Goal: Check status: Check status

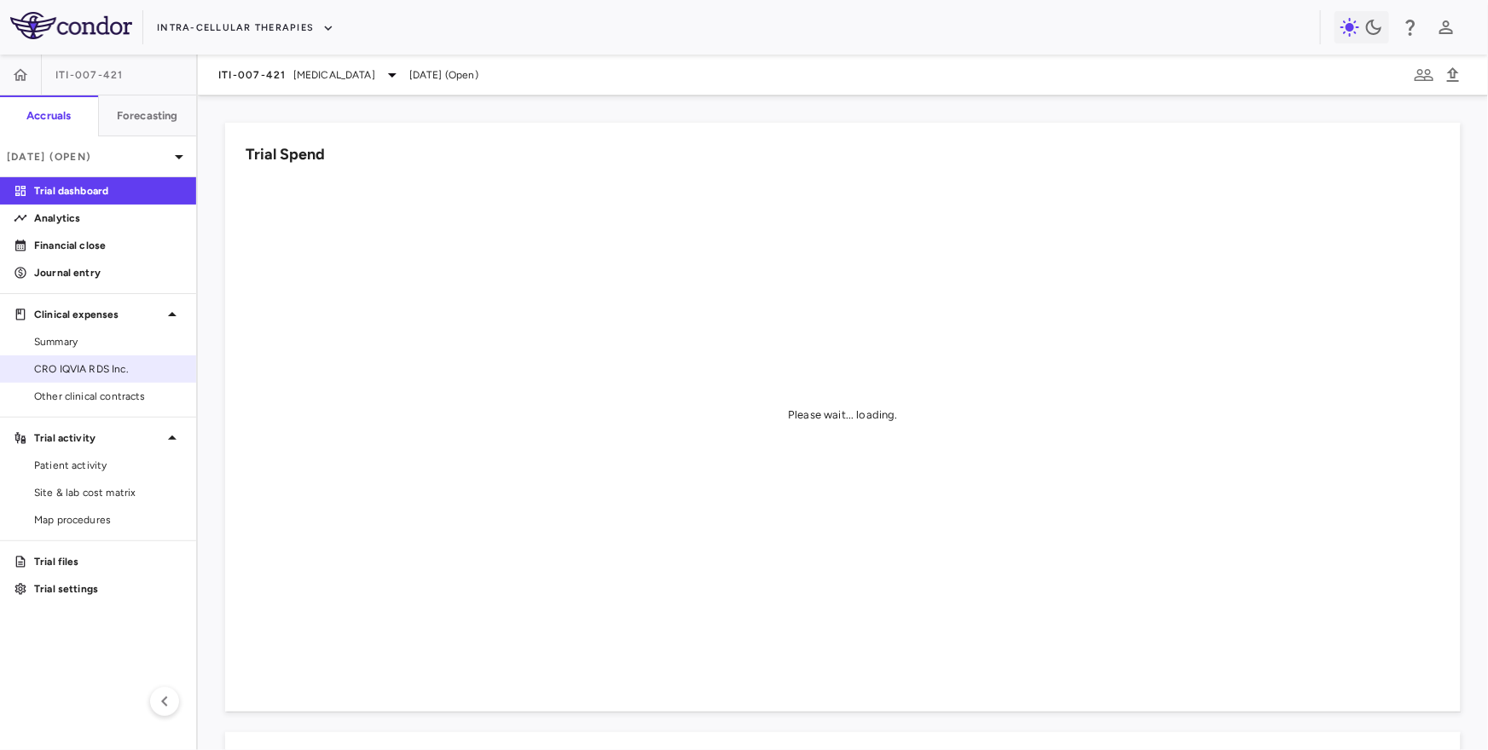
click at [115, 367] on span "CRO IQVIA RDS Inc." at bounding box center [108, 369] width 148 height 15
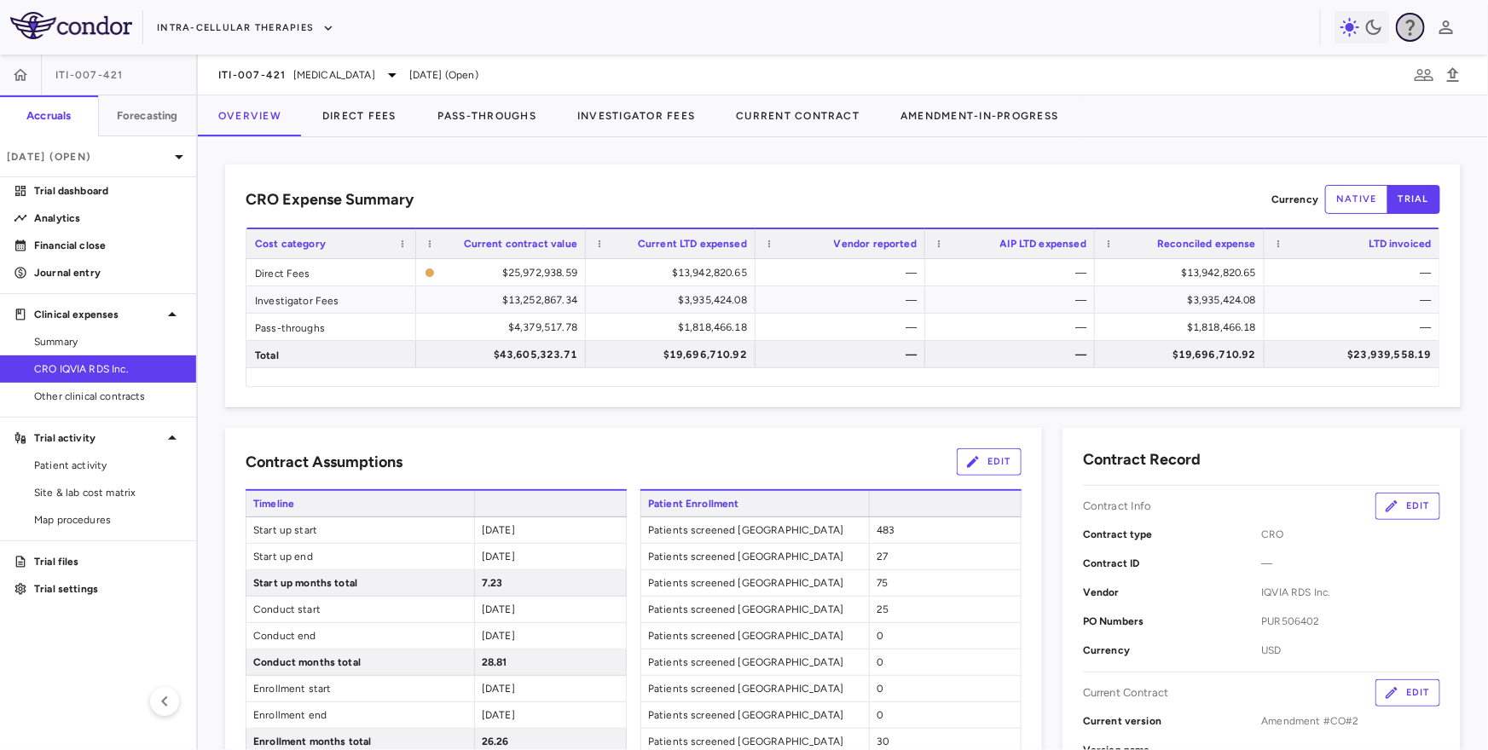
click at [1406, 29] on icon "button" at bounding box center [1410, 27] width 20 height 20
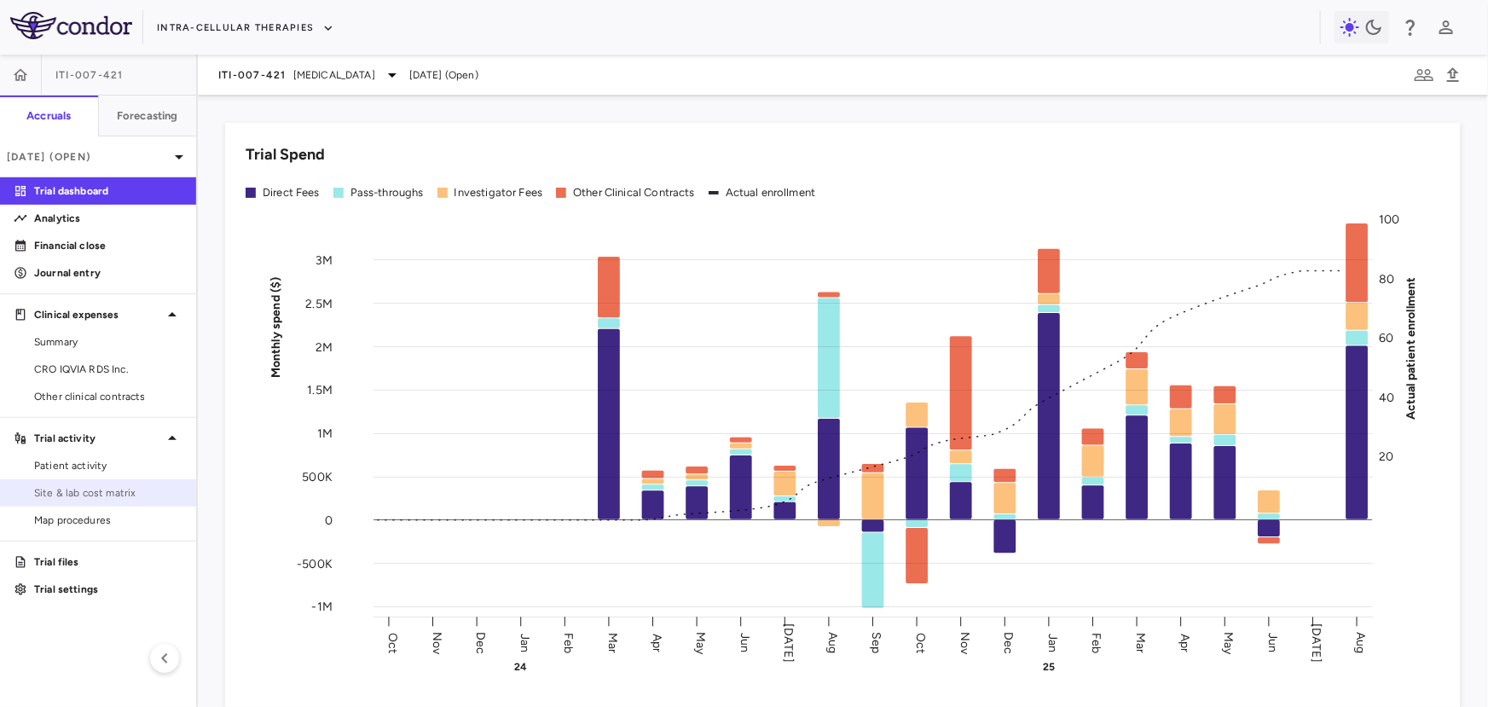
click at [135, 494] on span "Site & lab cost matrix" at bounding box center [108, 492] width 148 height 15
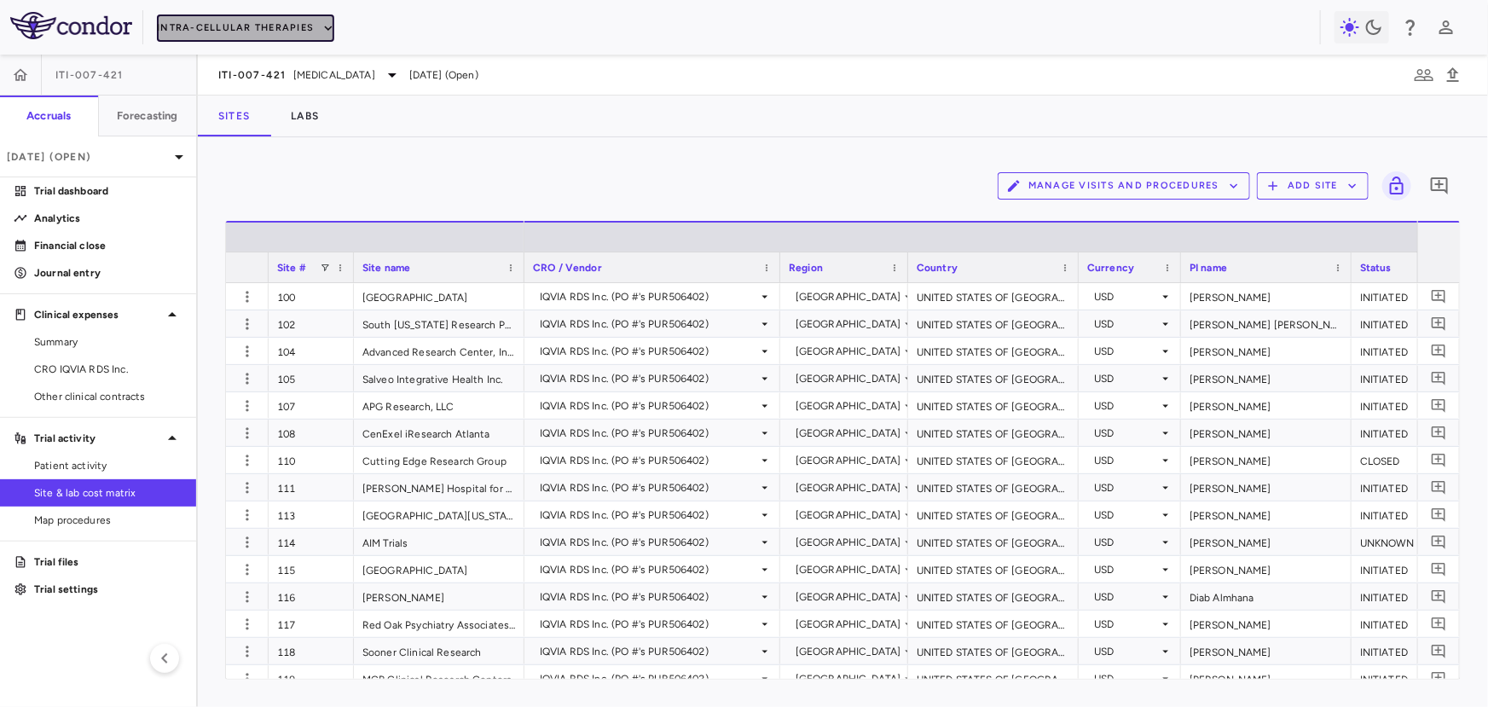
click at [292, 21] on button "Intra-Cellular Therapies" at bounding box center [245, 27] width 177 height 27
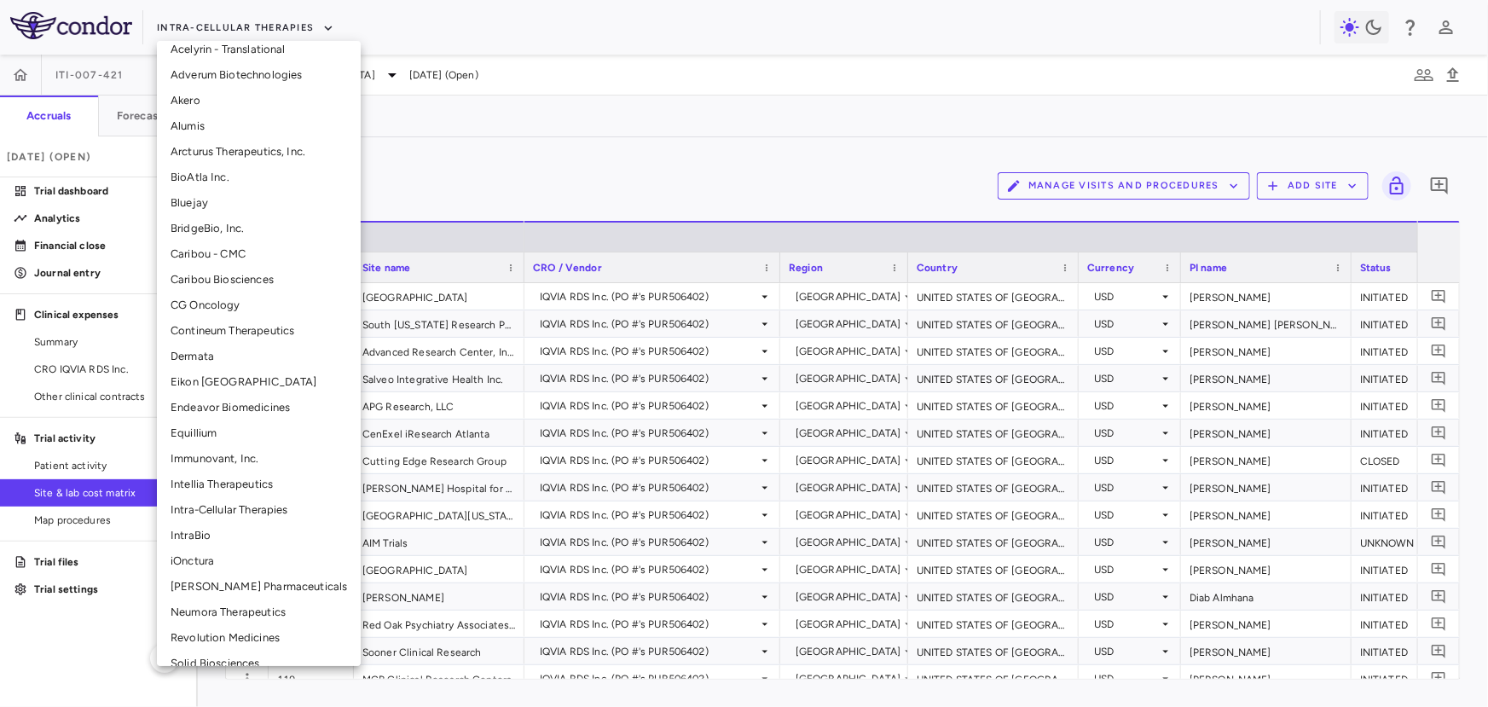
scroll to position [116, 0]
click at [217, 298] on li "CG Oncology" at bounding box center [259, 303] width 204 height 26
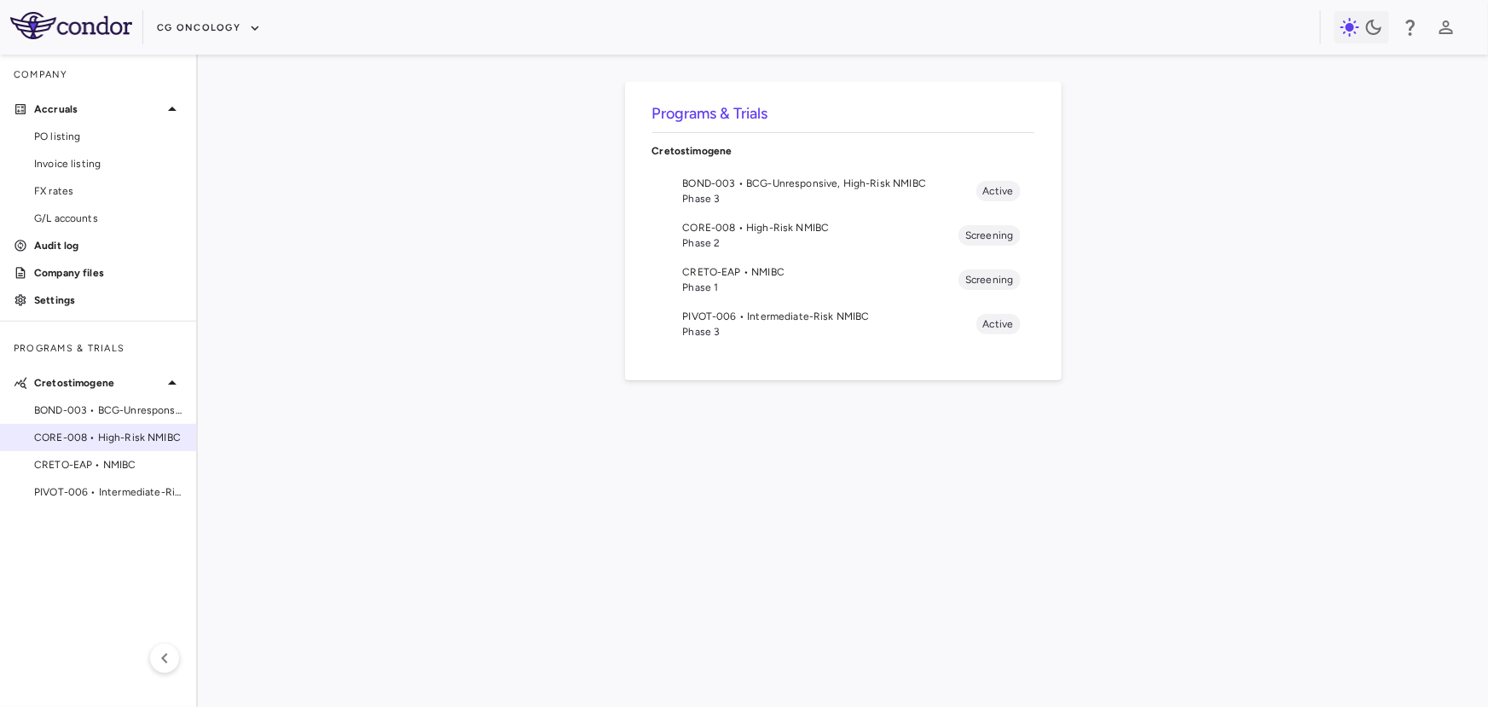
click at [118, 430] on span "CORE-008 • High-Risk NMIBC" at bounding box center [108, 437] width 148 height 15
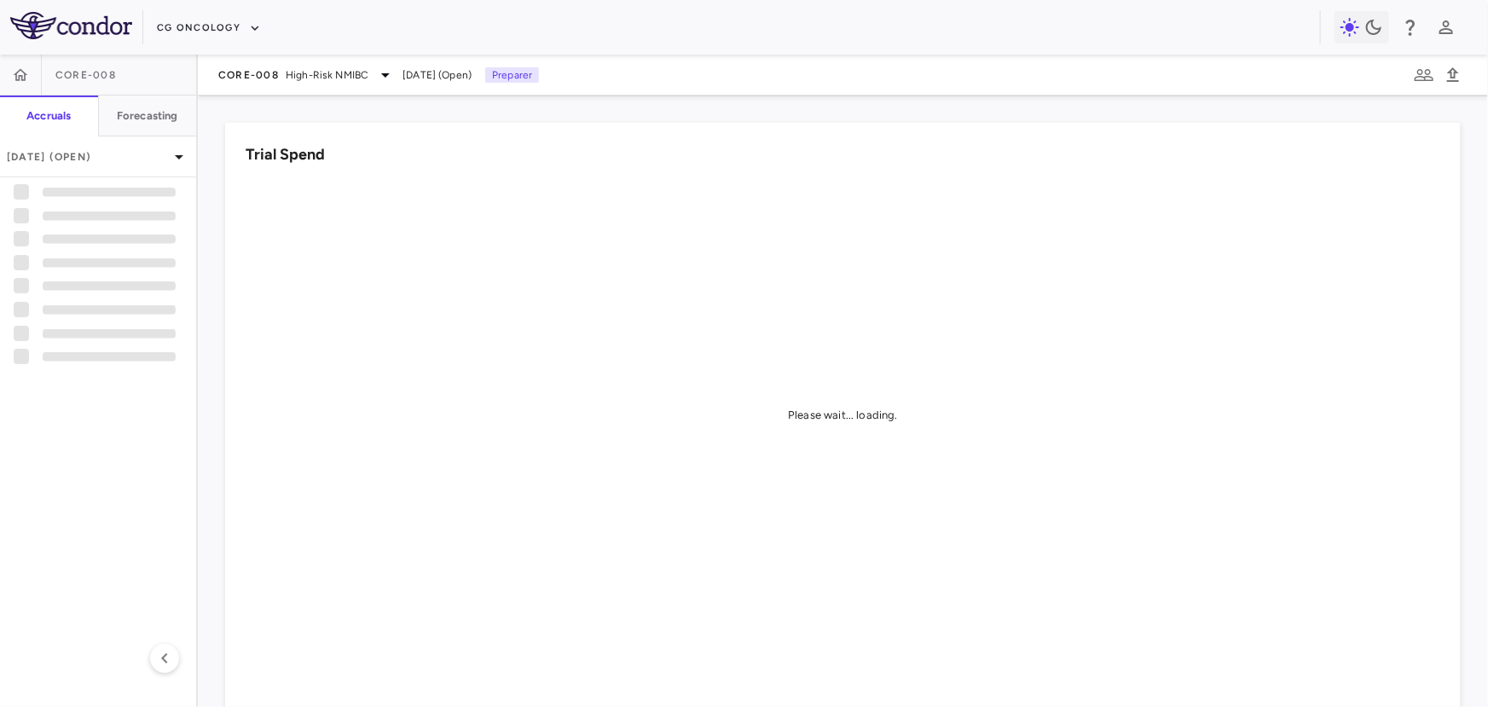
click at [115, 412] on aside "CORE-008 Accruals Forecasting Aug 2025 (Open)" at bounding box center [99, 381] width 198 height 652
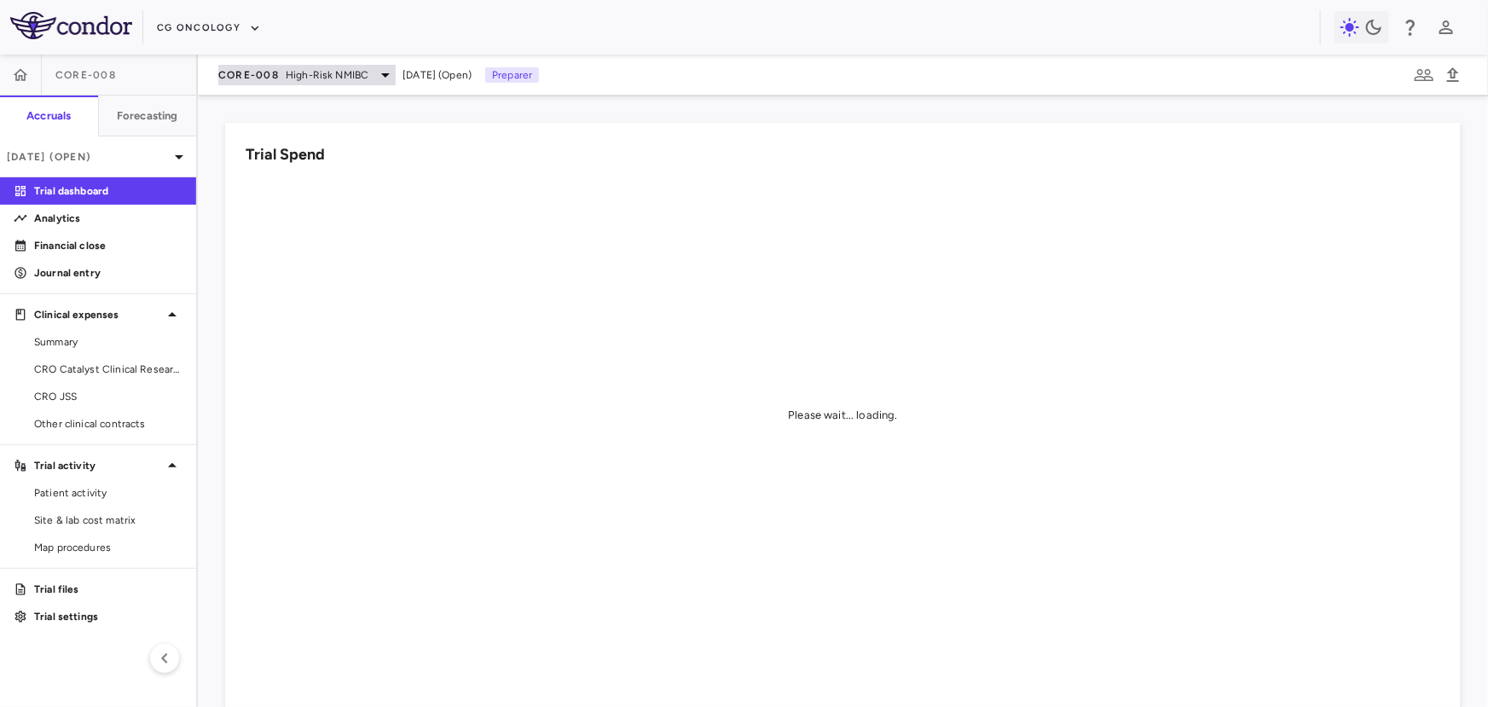
click at [281, 71] on div "CORE-008 High-Risk NMIBC" at bounding box center [306, 75] width 177 height 20
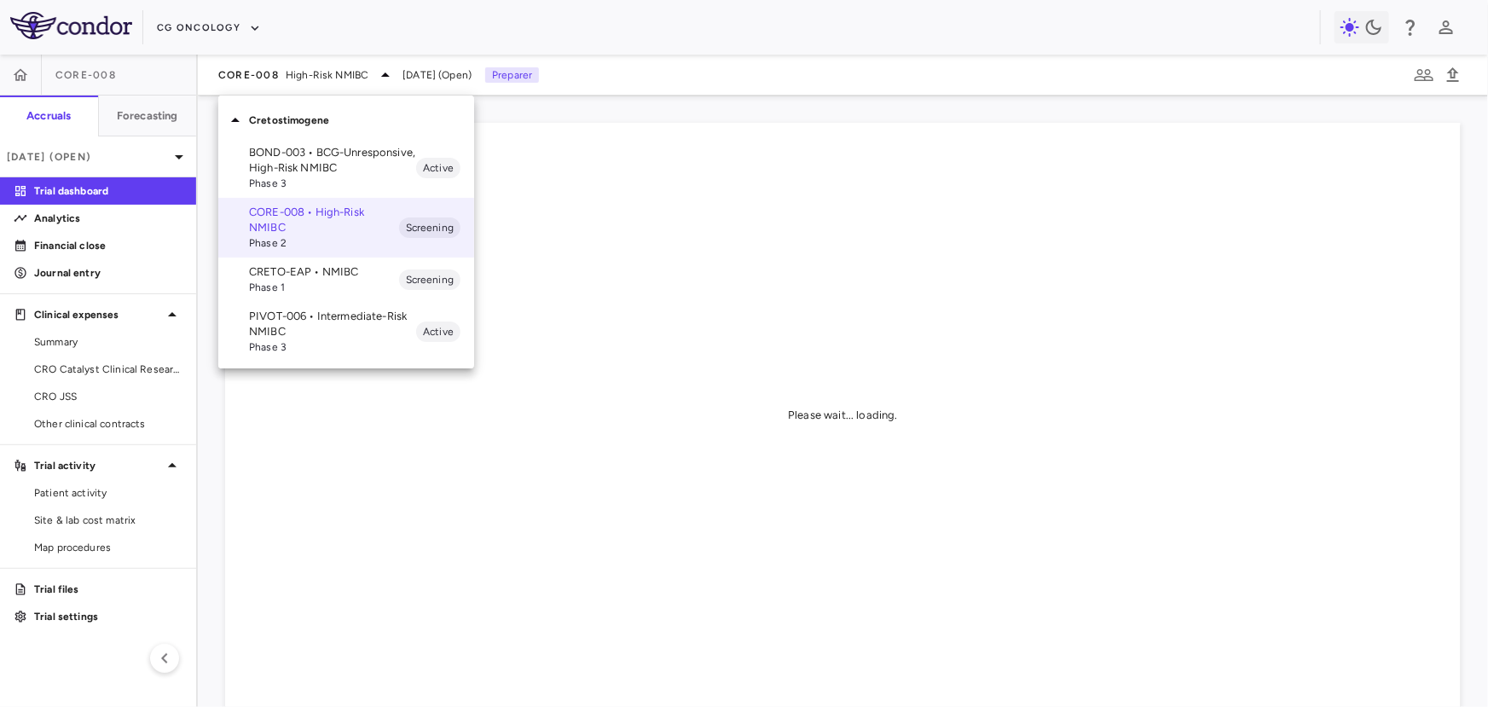
click at [275, 158] on p "BOND-003 • BCG-Unresponsive, High-Risk NMIBC" at bounding box center [332, 160] width 167 height 31
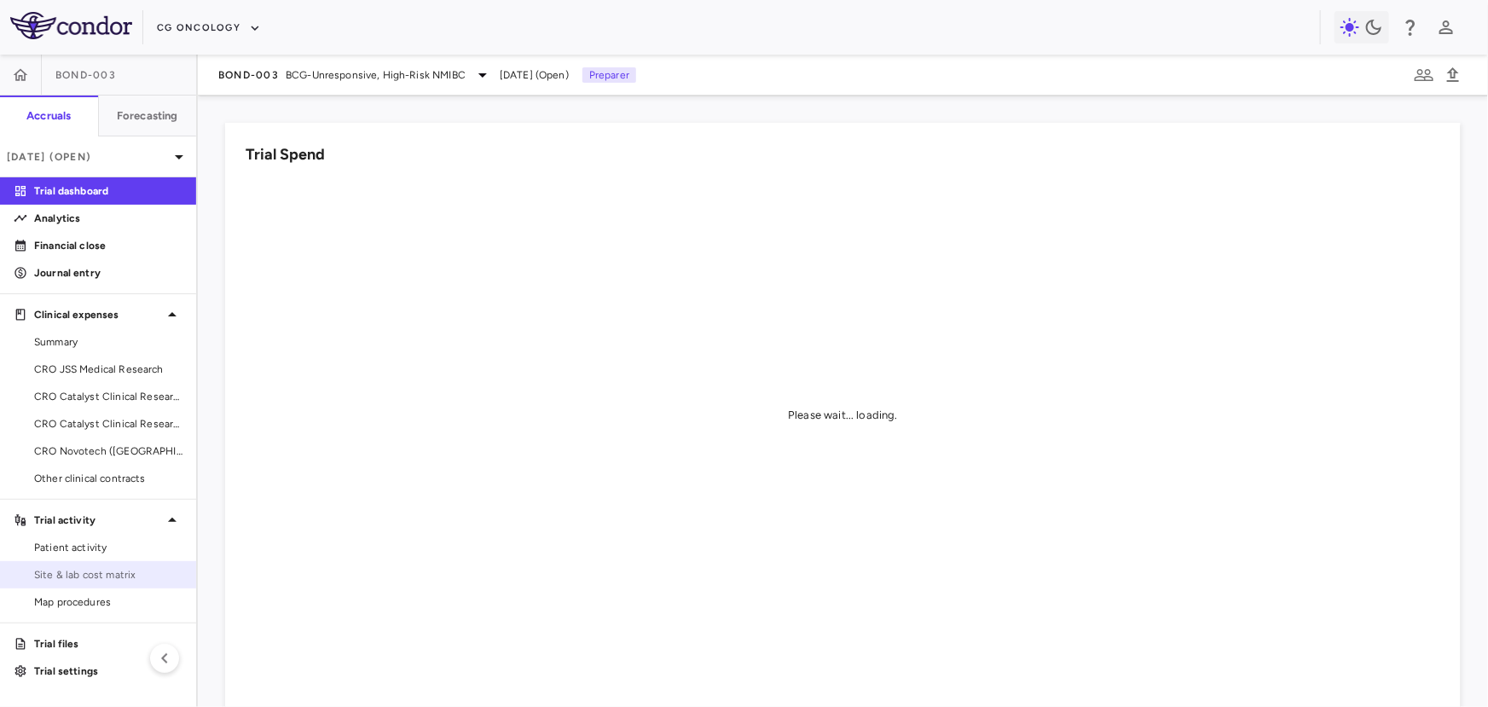
click at [84, 587] on link "Site & lab cost matrix" at bounding box center [98, 575] width 196 height 26
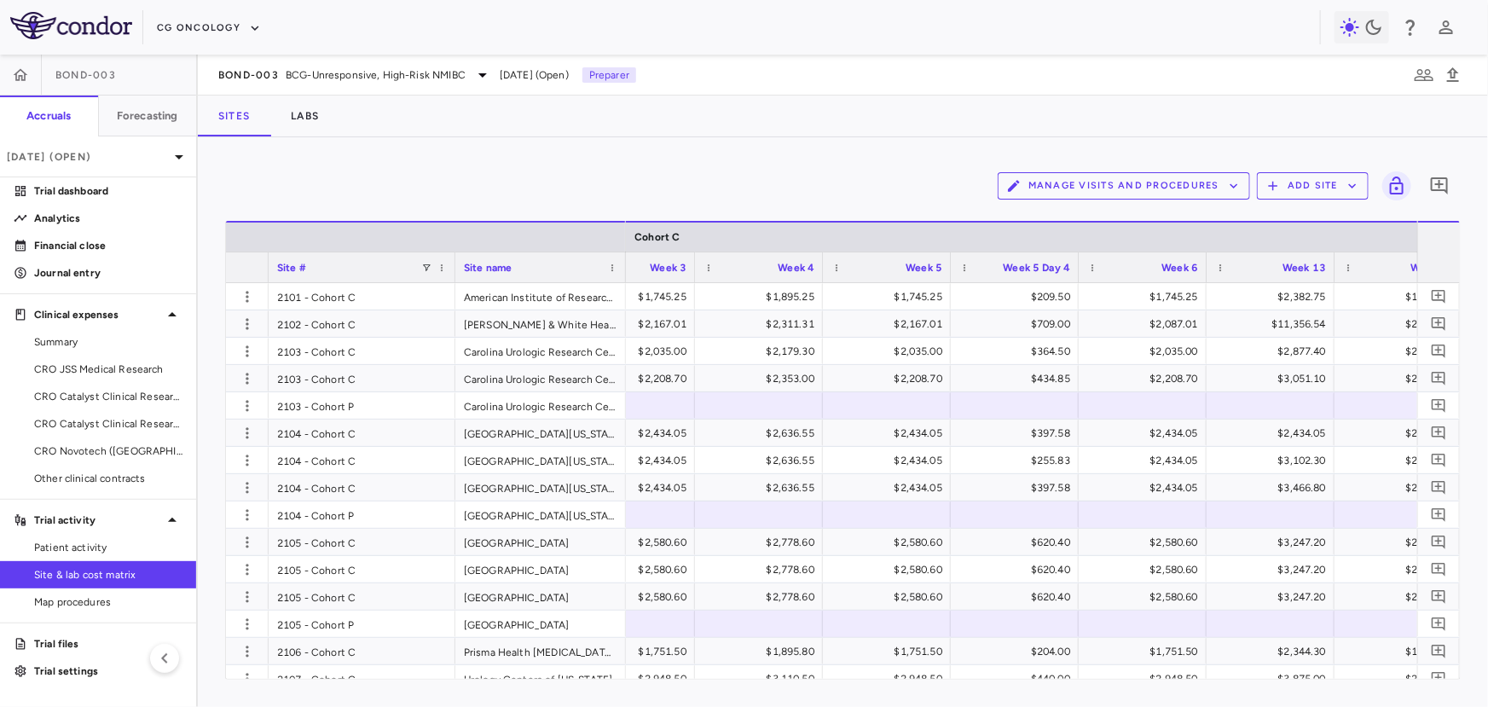
drag, startPoint x: 351, startPoint y: 274, endPoint x: 451, endPoint y: 270, distance: 99.8
click at [452, 271] on div at bounding box center [454, 267] width 7 height 30
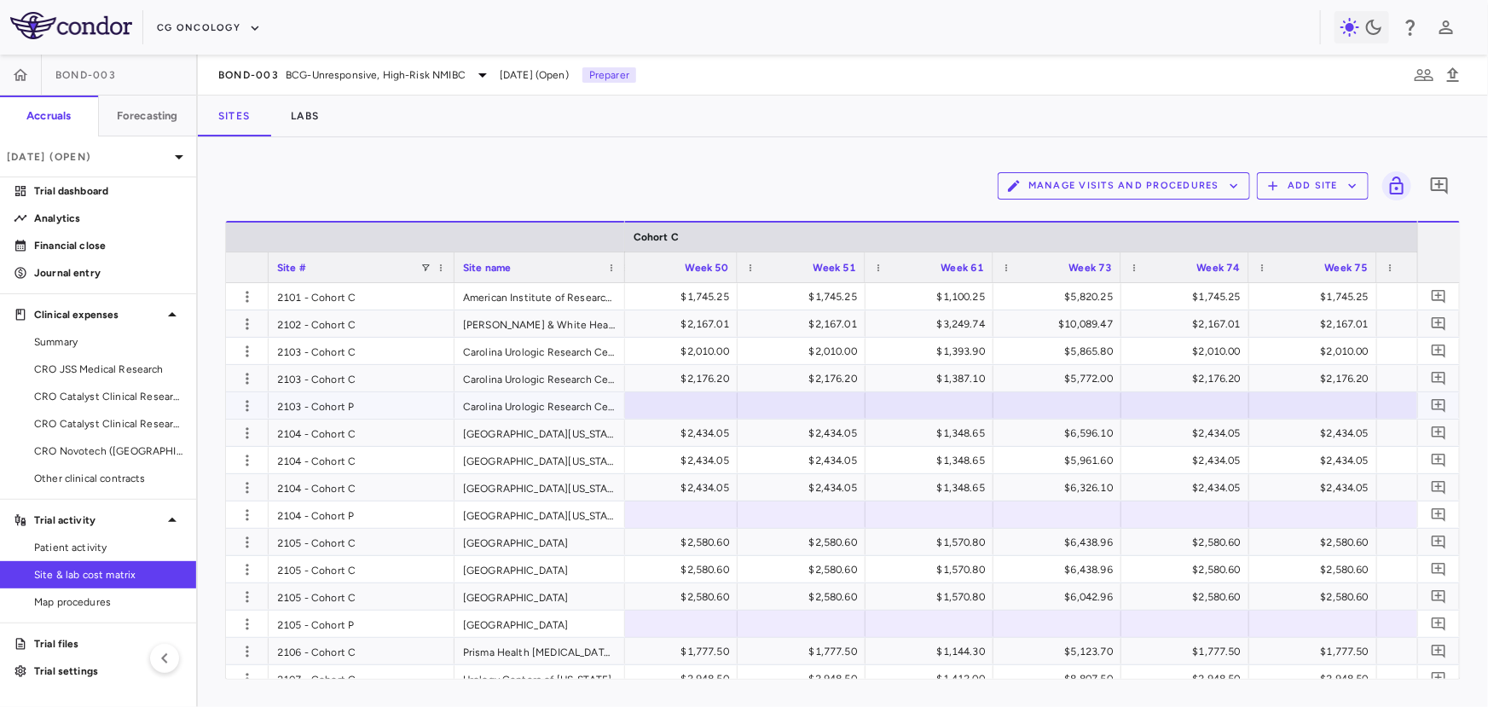
scroll to position [0, 5812]
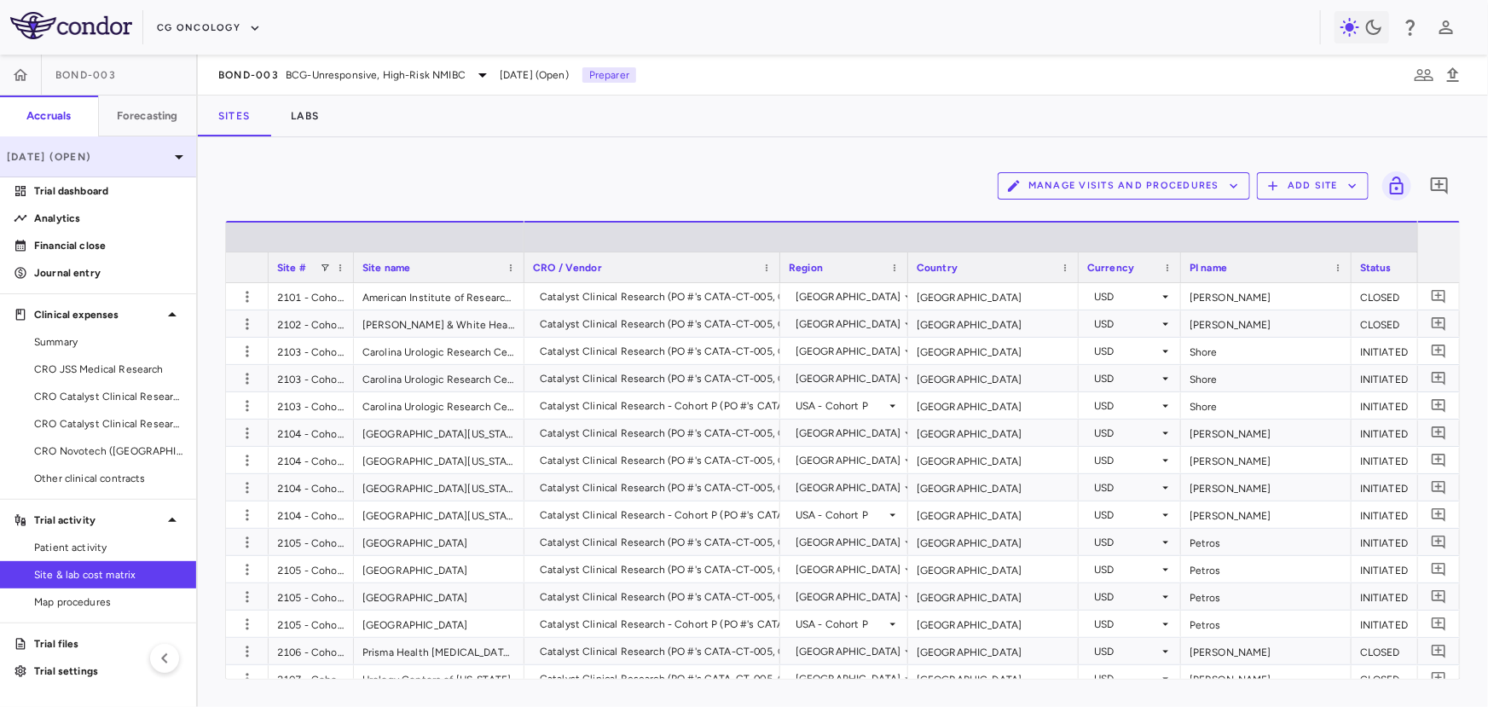
click at [139, 164] on div "Aug 2025 (Open)" at bounding box center [98, 156] width 196 height 41
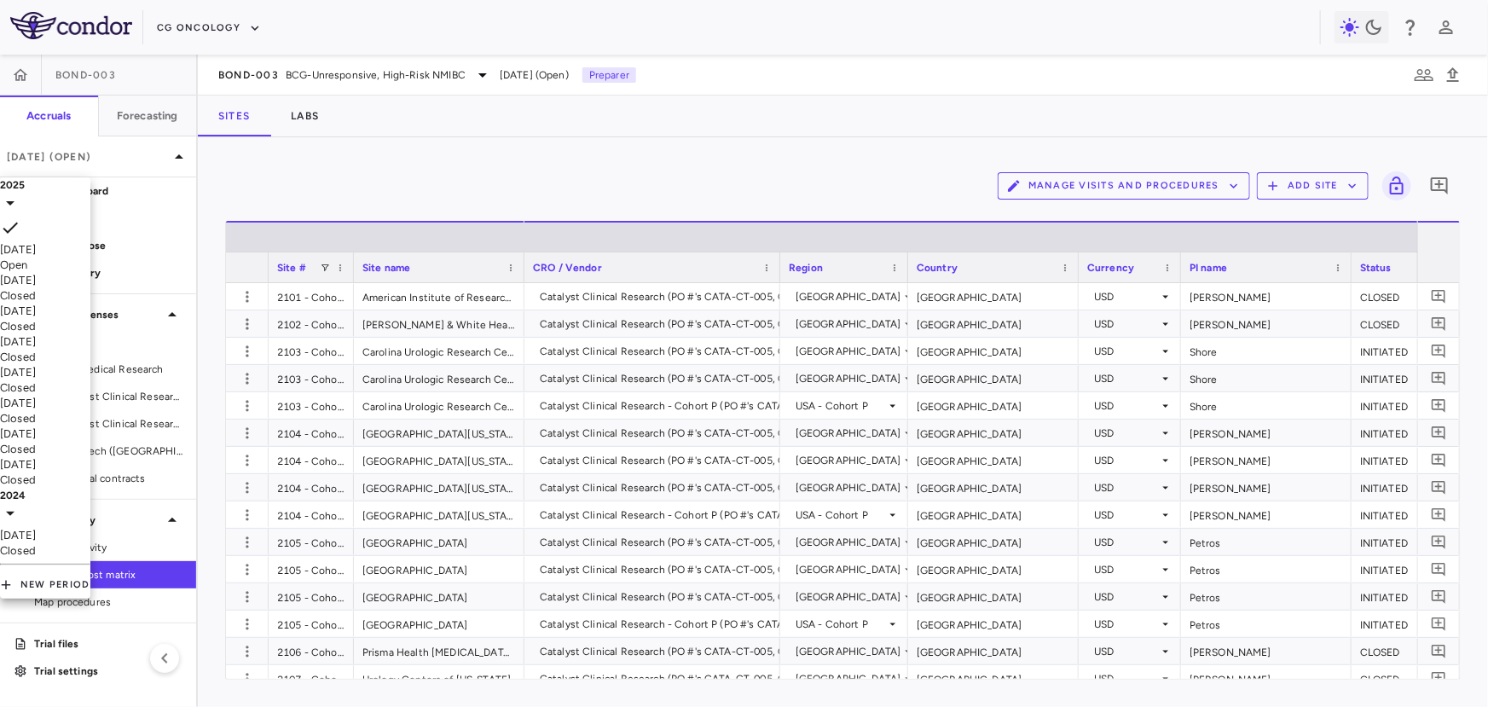
click at [76, 283] on div "Jul 2025" at bounding box center [45, 280] width 90 height 15
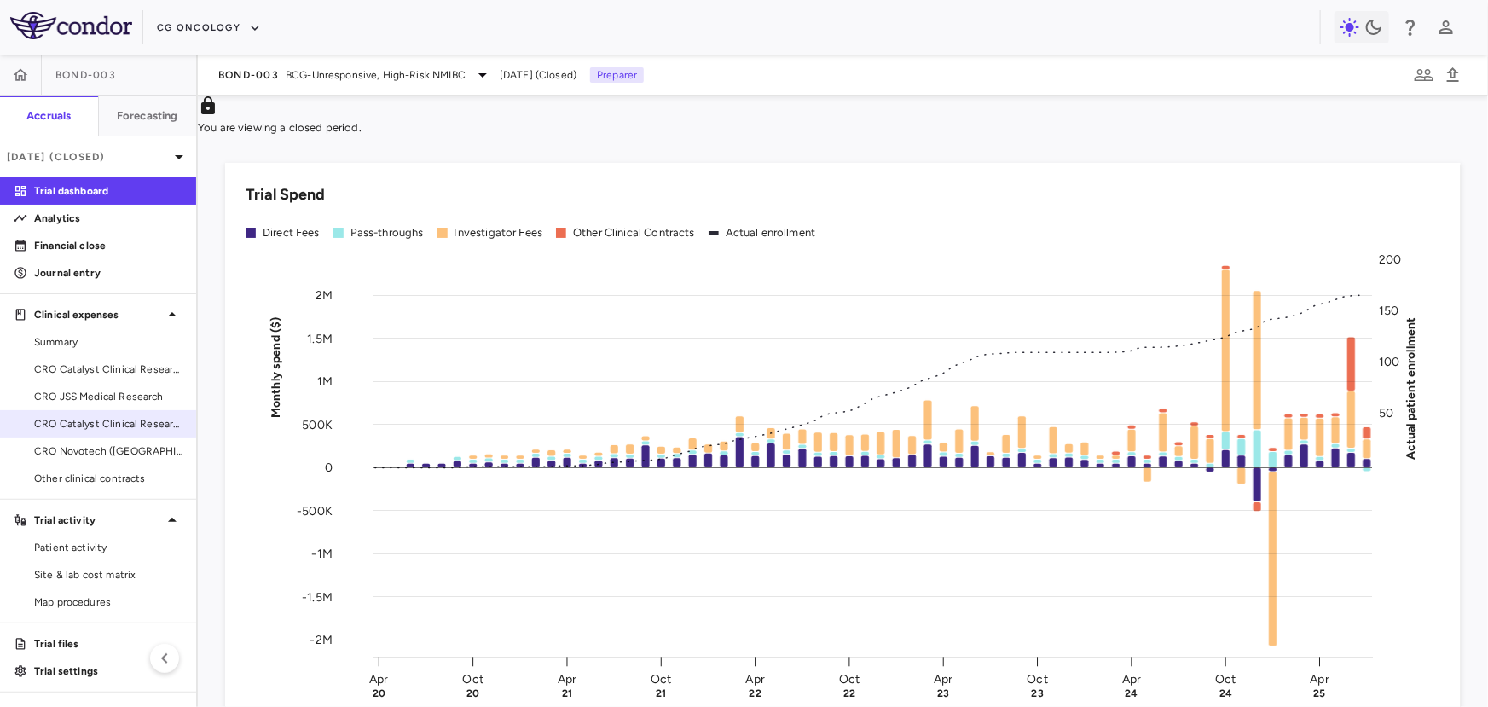
click at [97, 419] on span "CRO Catalyst Clinical Research" at bounding box center [108, 423] width 148 height 15
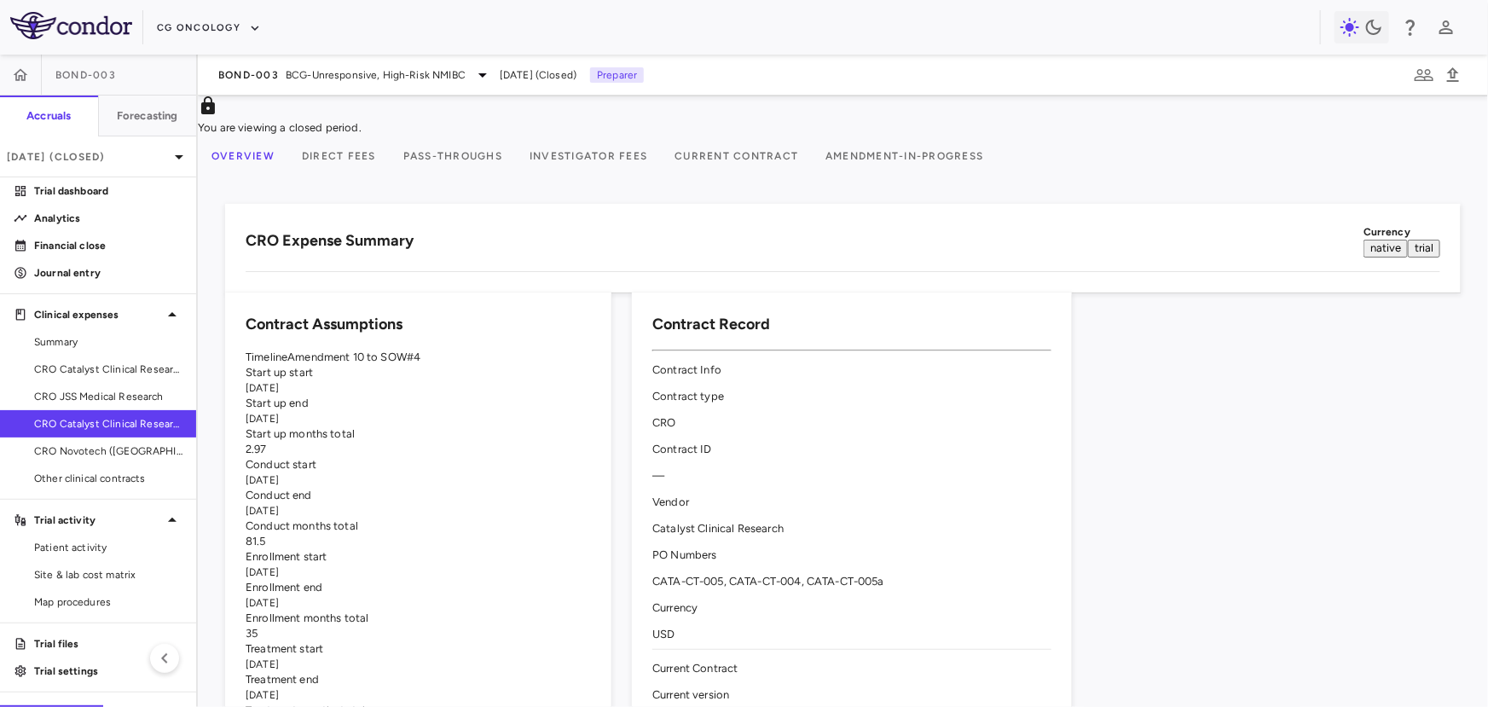
click at [604, 173] on button "Investigator Fees" at bounding box center [588, 156] width 145 height 41
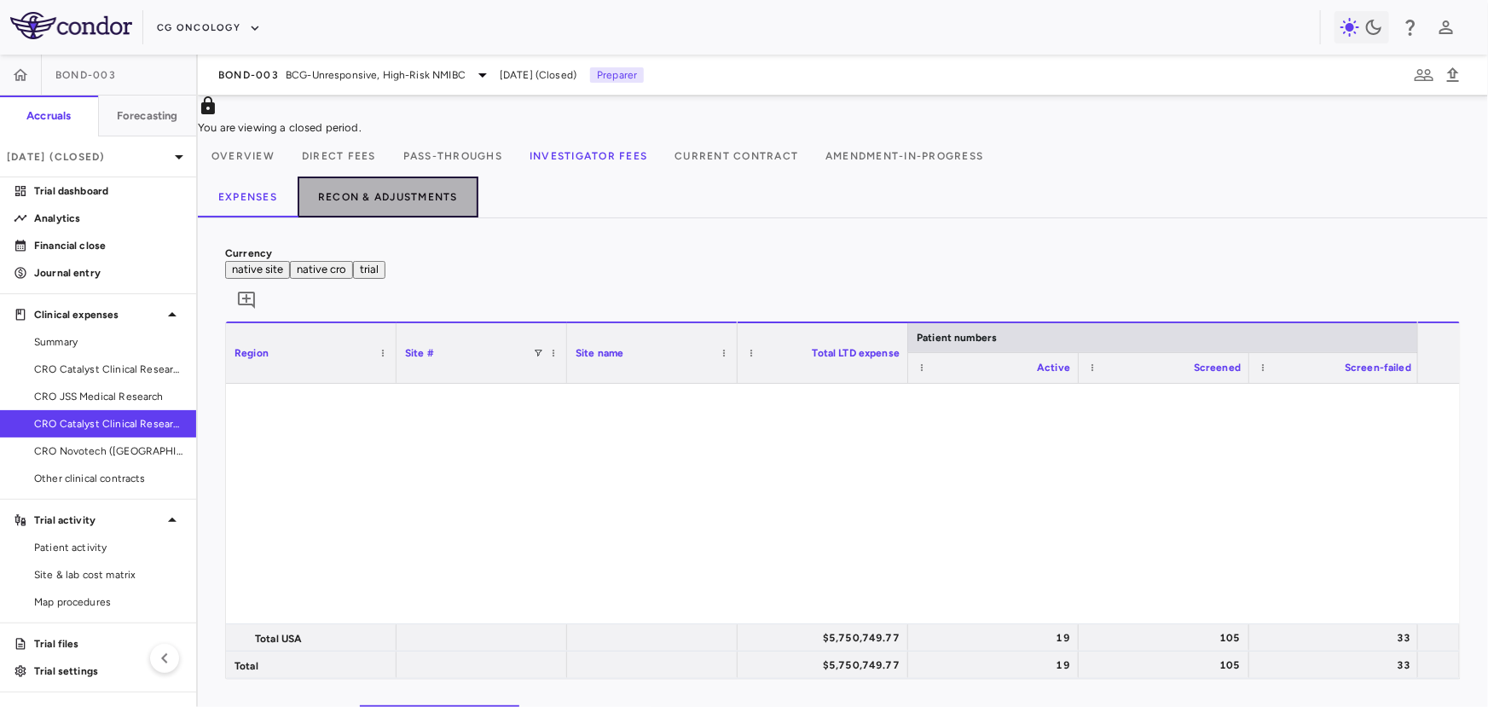
click at [429, 195] on button "Recon & Adjustments" at bounding box center [388, 196] width 181 height 41
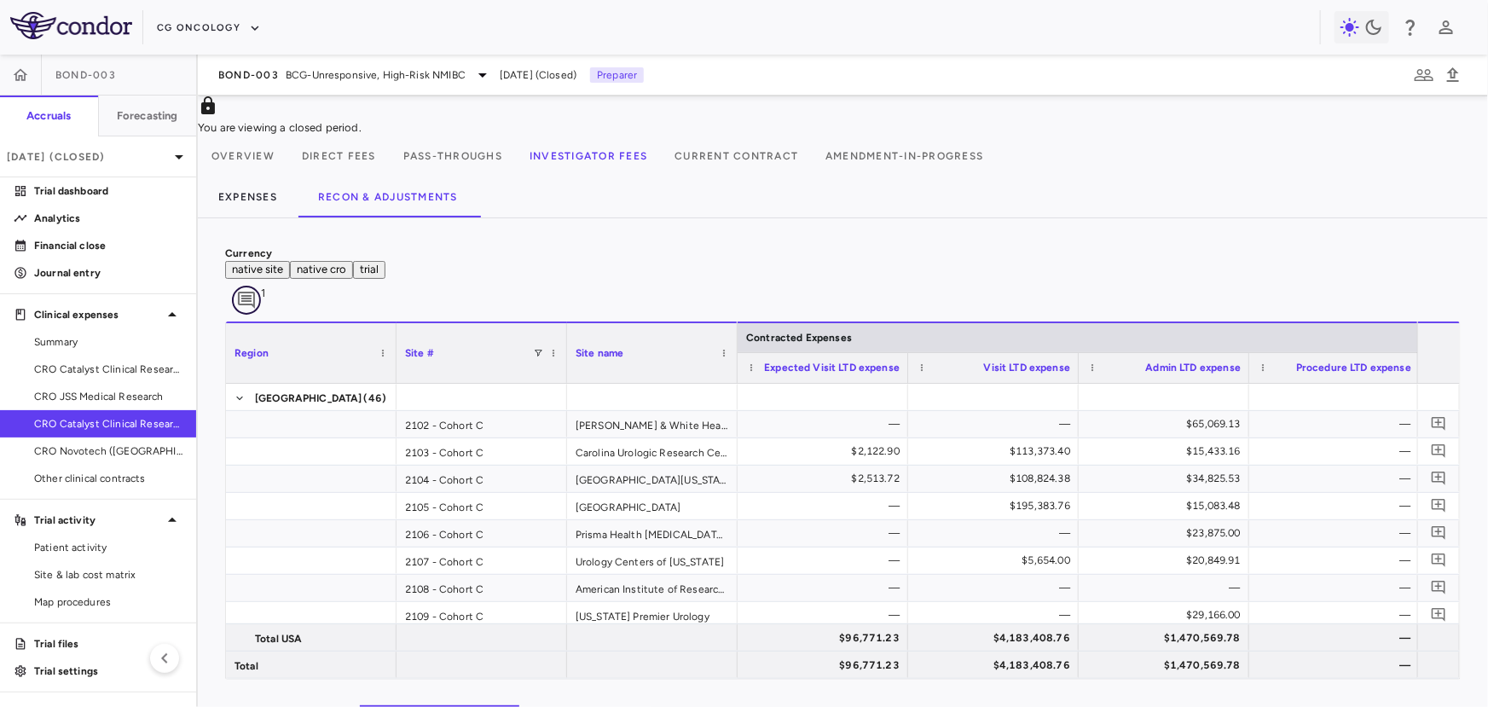
click at [257, 290] on icon "Add comment" at bounding box center [246, 300] width 20 height 20
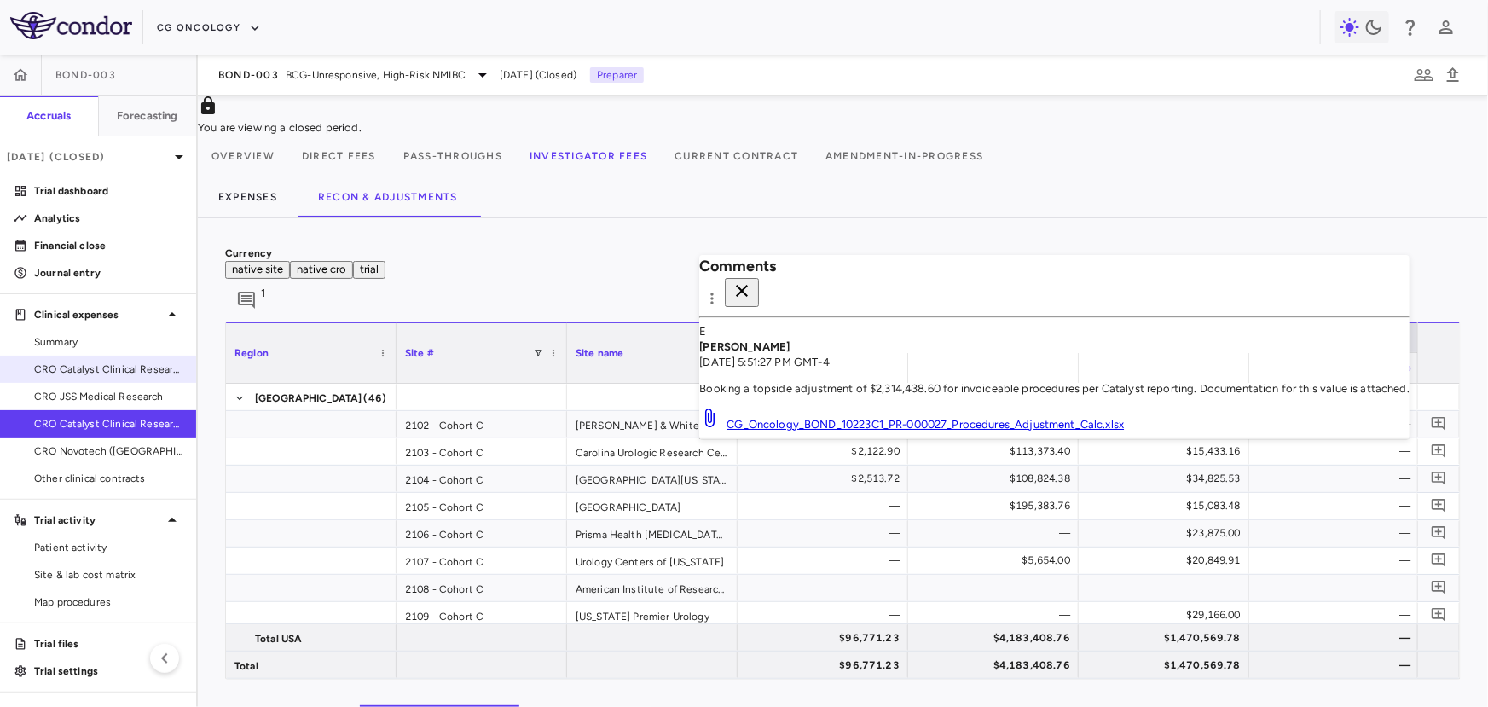
click at [124, 373] on span "CRO Catalyst Clinical Research - Cohort P" at bounding box center [108, 369] width 148 height 15
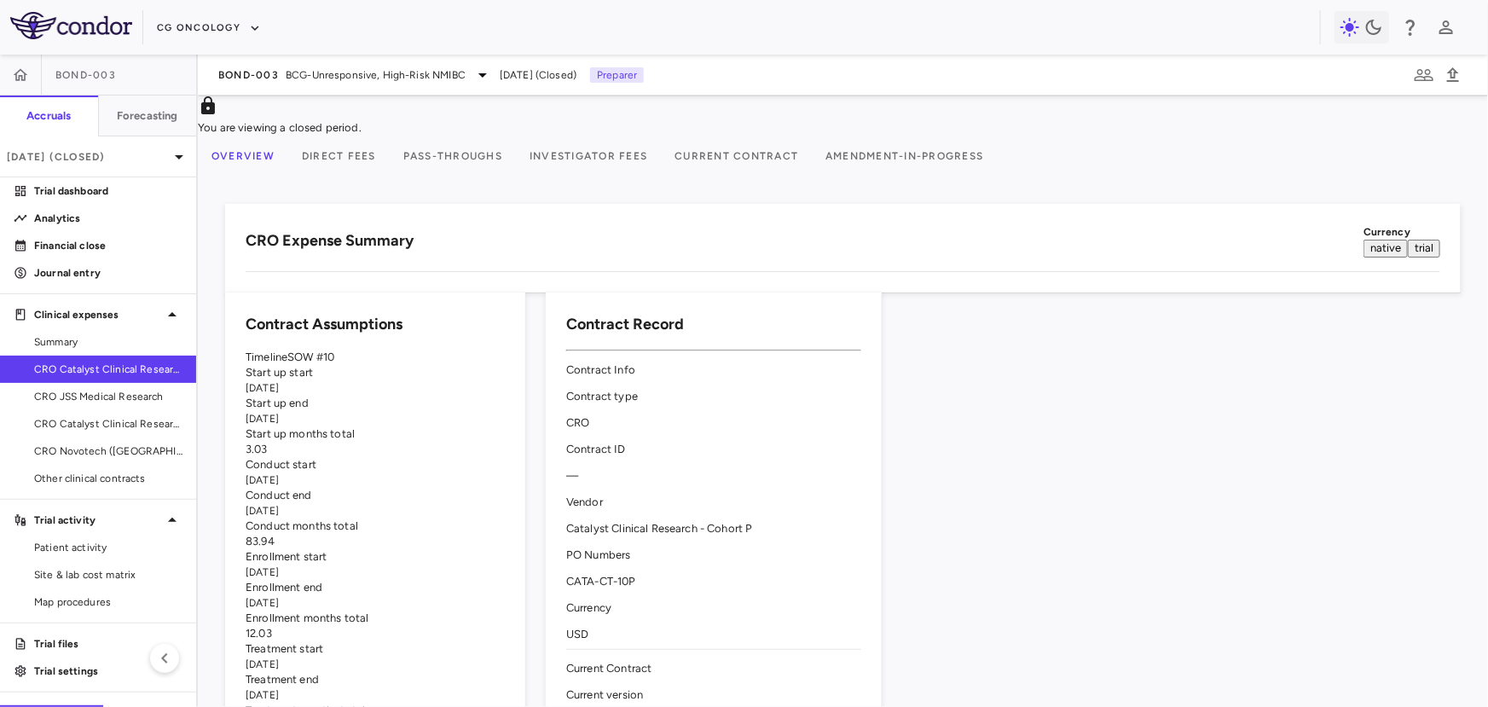
click at [655, 159] on button "Investigator Fees" at bounding box center [588, 156] width 145 height 41
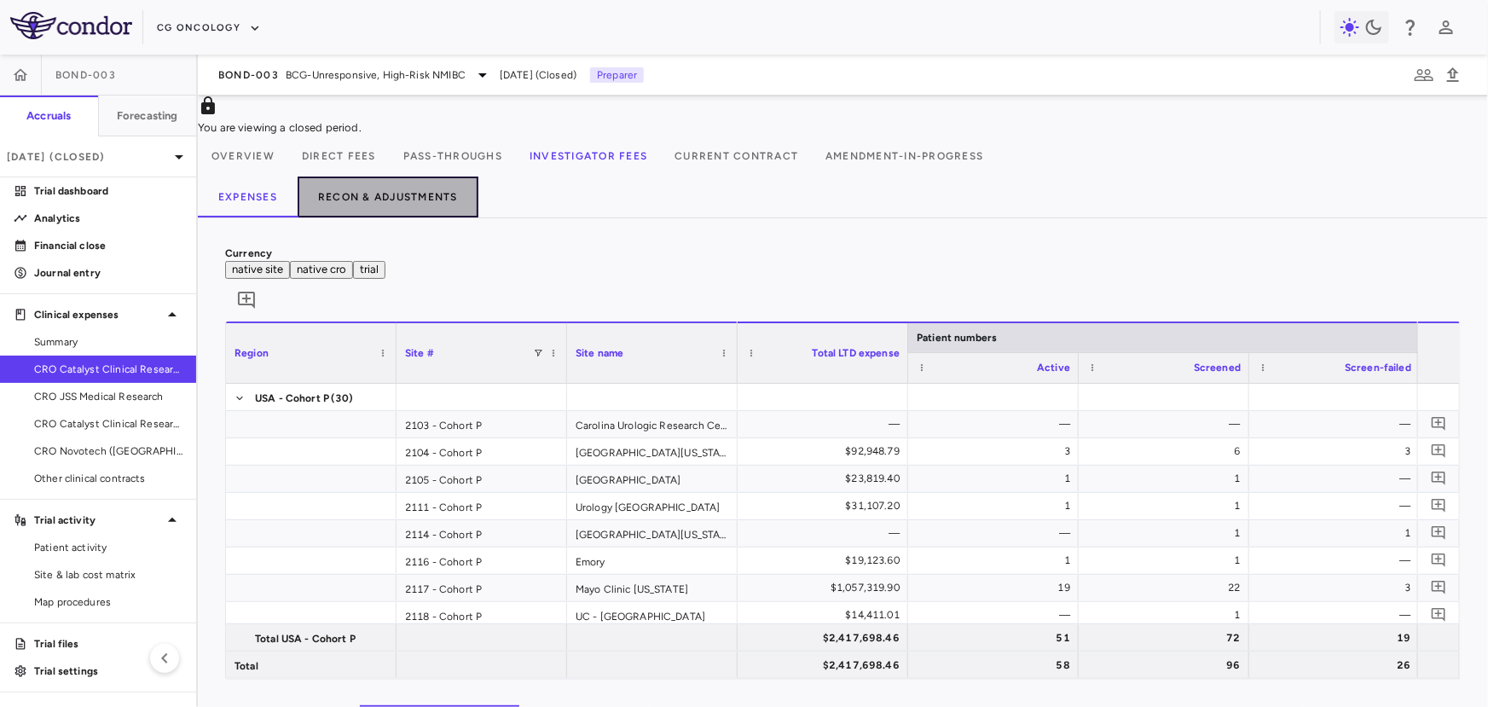
click at [409, 211] on button "Recon & Adjustments" at bounding box center [388, 196] width 181 height 41
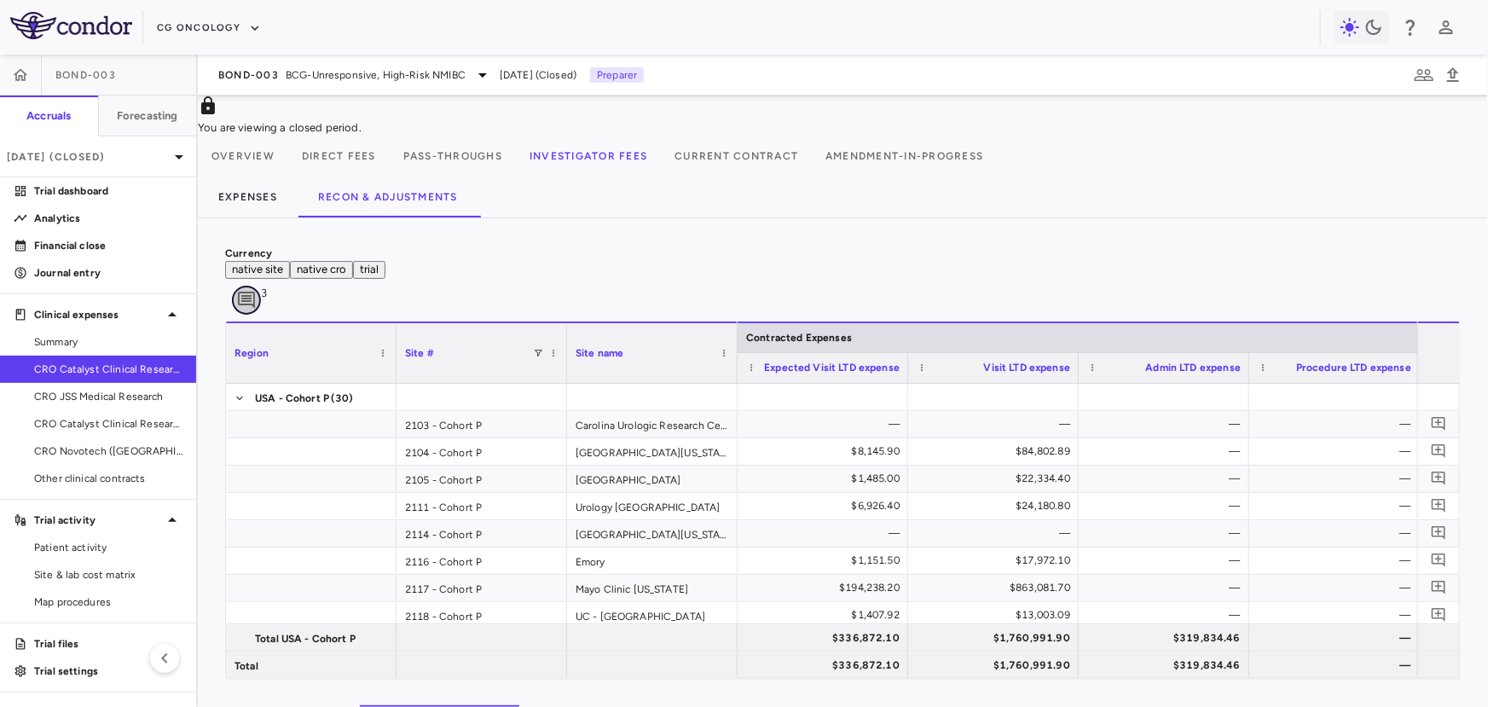
click at [255, 292] on icon "Add comment" at bounding box center [246, 300] width 17 height 17
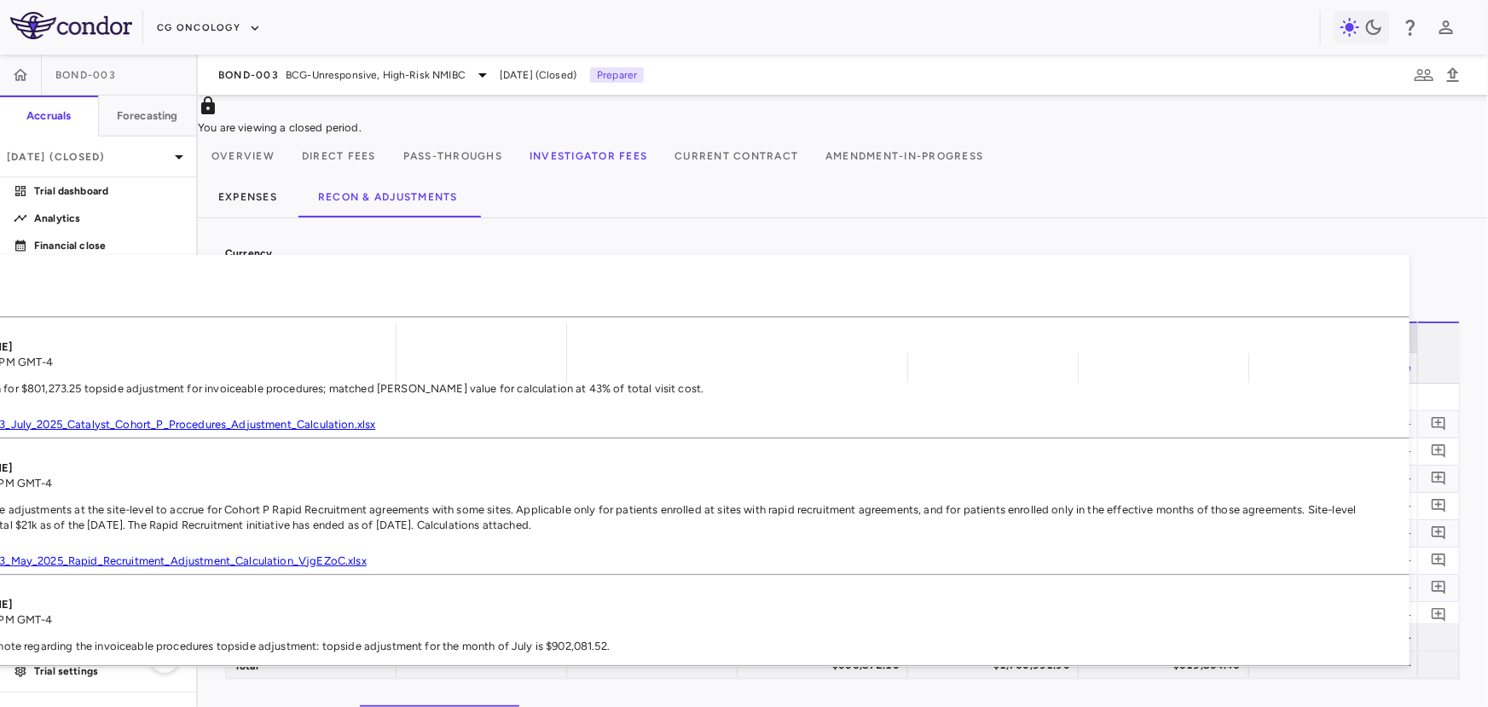
scroll to position [138, 0]
drag, startPoint x: 1247, startPoint y: 638, endPoint x: 1304, endPoint y: 637, distance: 57.1
click at [1304, 639] on p "Correcting the note regarding the invoiceable procedures topside adjustment: to…" at bounding box center [666, 646] width 1488 height 15
drag, startPoint x: 1247, startPoint y: 639, endPoint x: 1300, endPoint y: 635, distance: 53.8
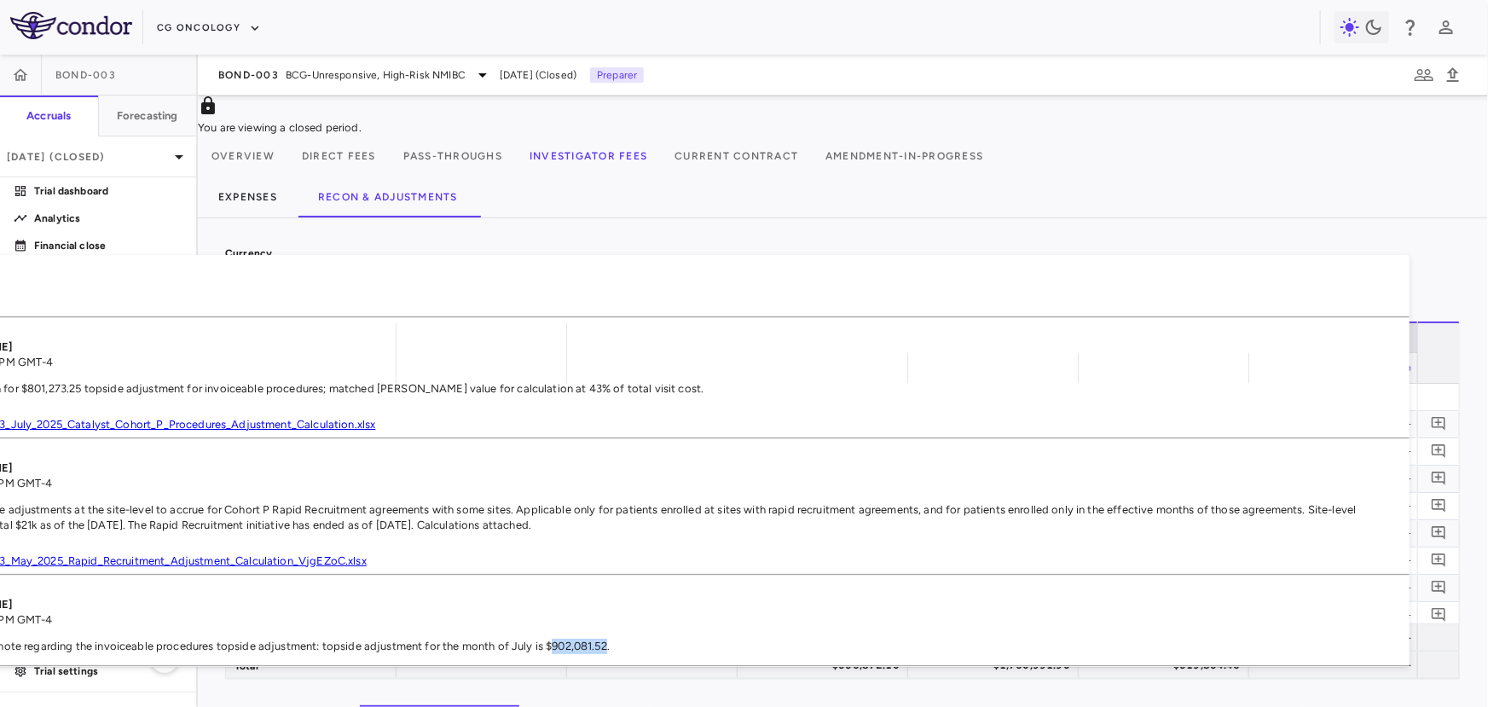
click at [1301, 639] on p "Correcting the note regarding the invoiceable procedures topside adjustment: to…" at bounding box center [666, 646] width 1488 height 15
click at [99, 561] on div "Site & lab cost matrix" at bounding box center [98, 574] width 196 height 27
click at [102, 544] on span "Patient activity" at bounding box center [108, 547] width 148 height 15
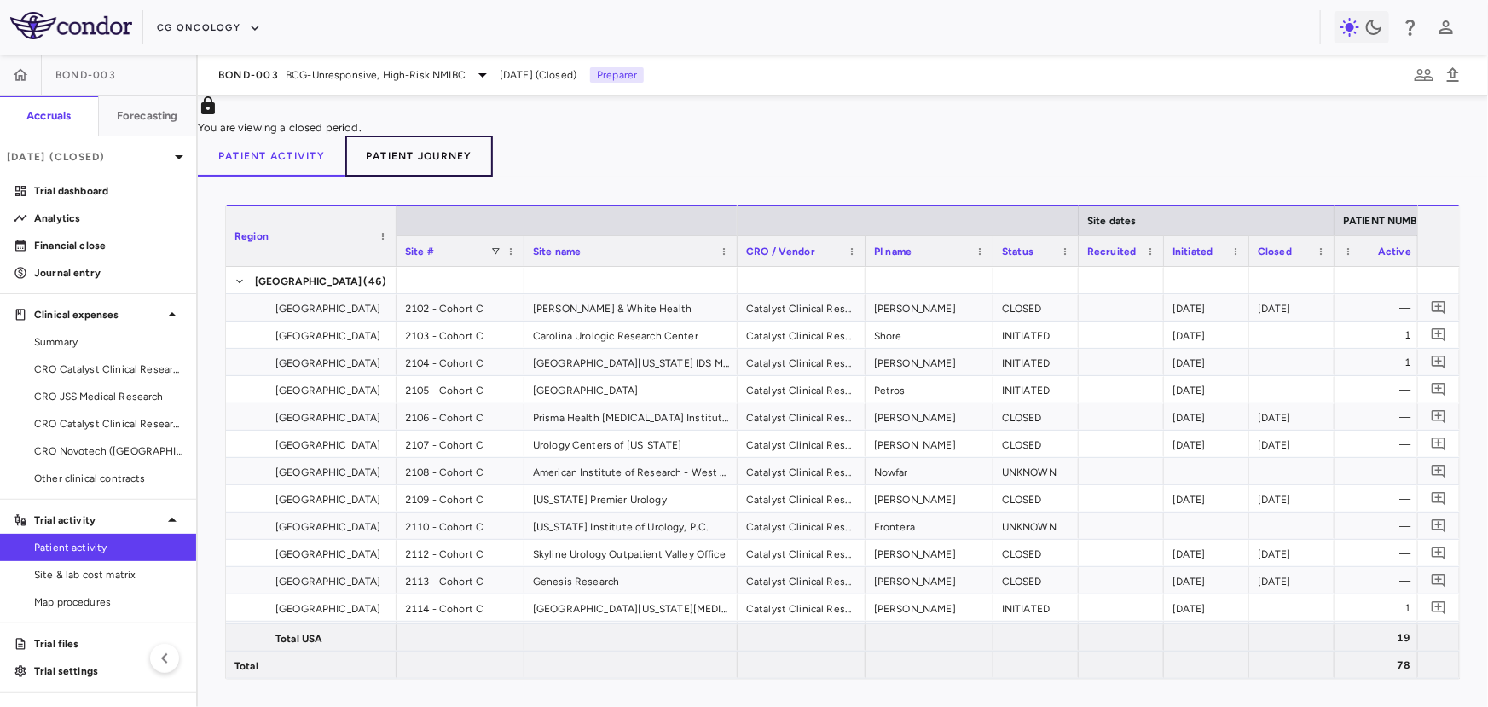
click at [391, 171] on button "Patient Journey" at bounding box center [419, 156] width 148 height 41
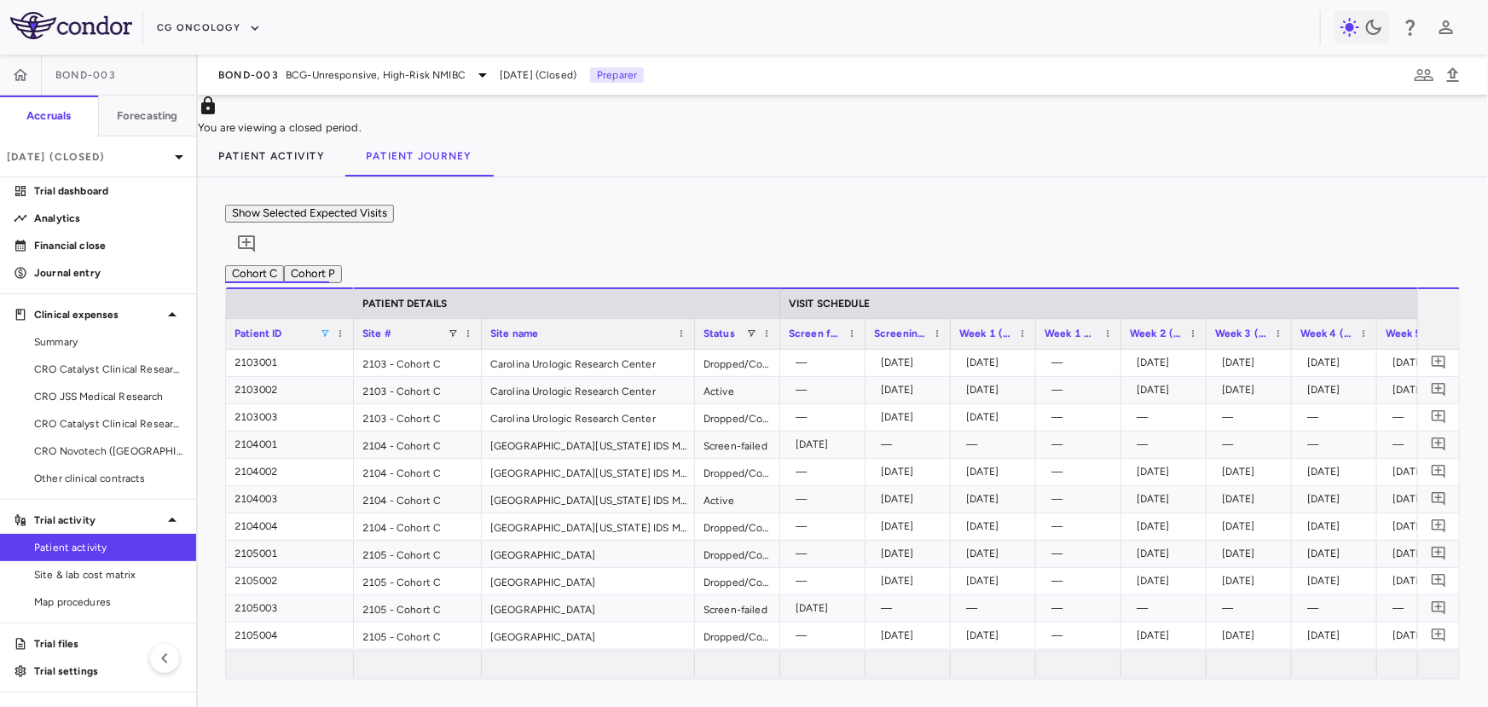
click at [325, 338] on span at bounding box center [325, 333] width 10 height 10
type input "*******"
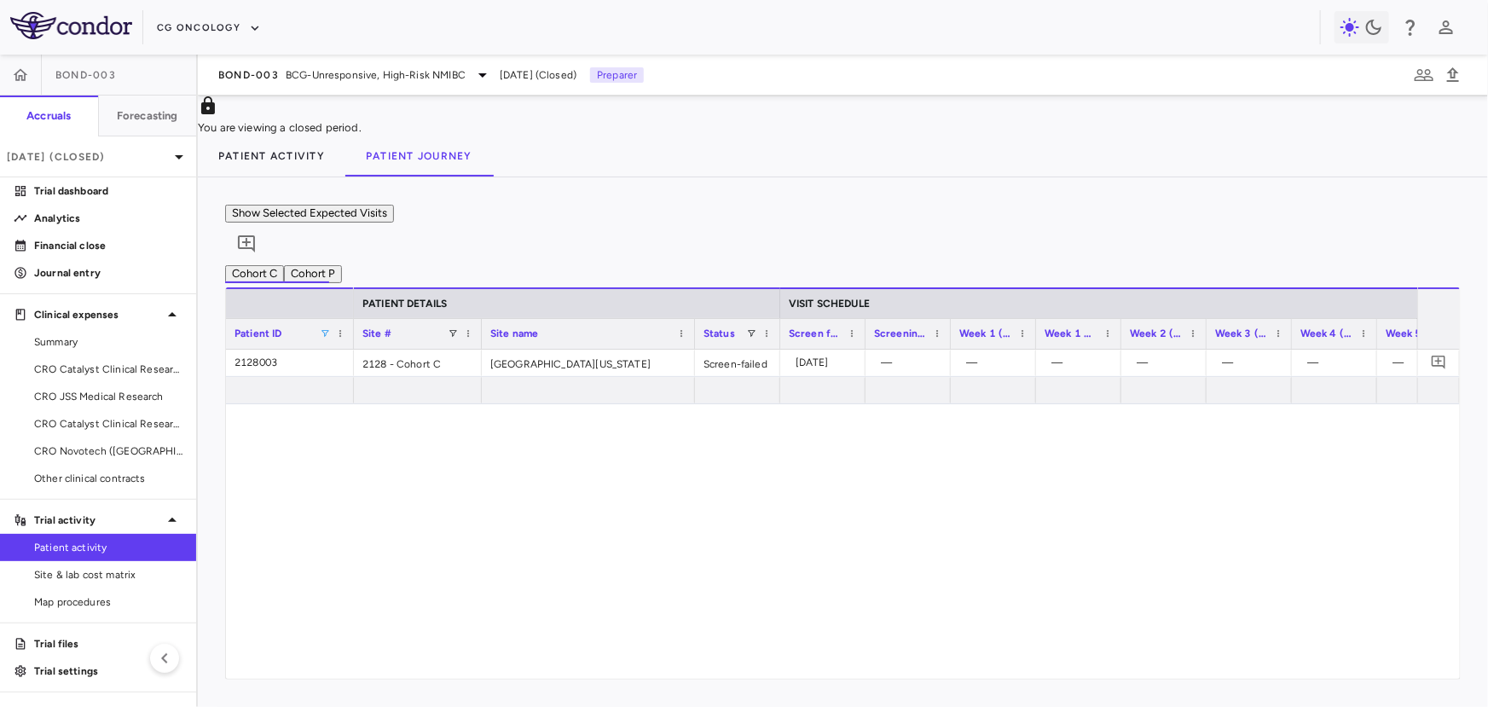
click at [570, 253] on div "Show Selected Expected Visits 0" at bounding box center [842, 235] width 1235 height 61
click at [342, 282] on button "Cohort P" at bounding box center [313, 274] width 58 height 18
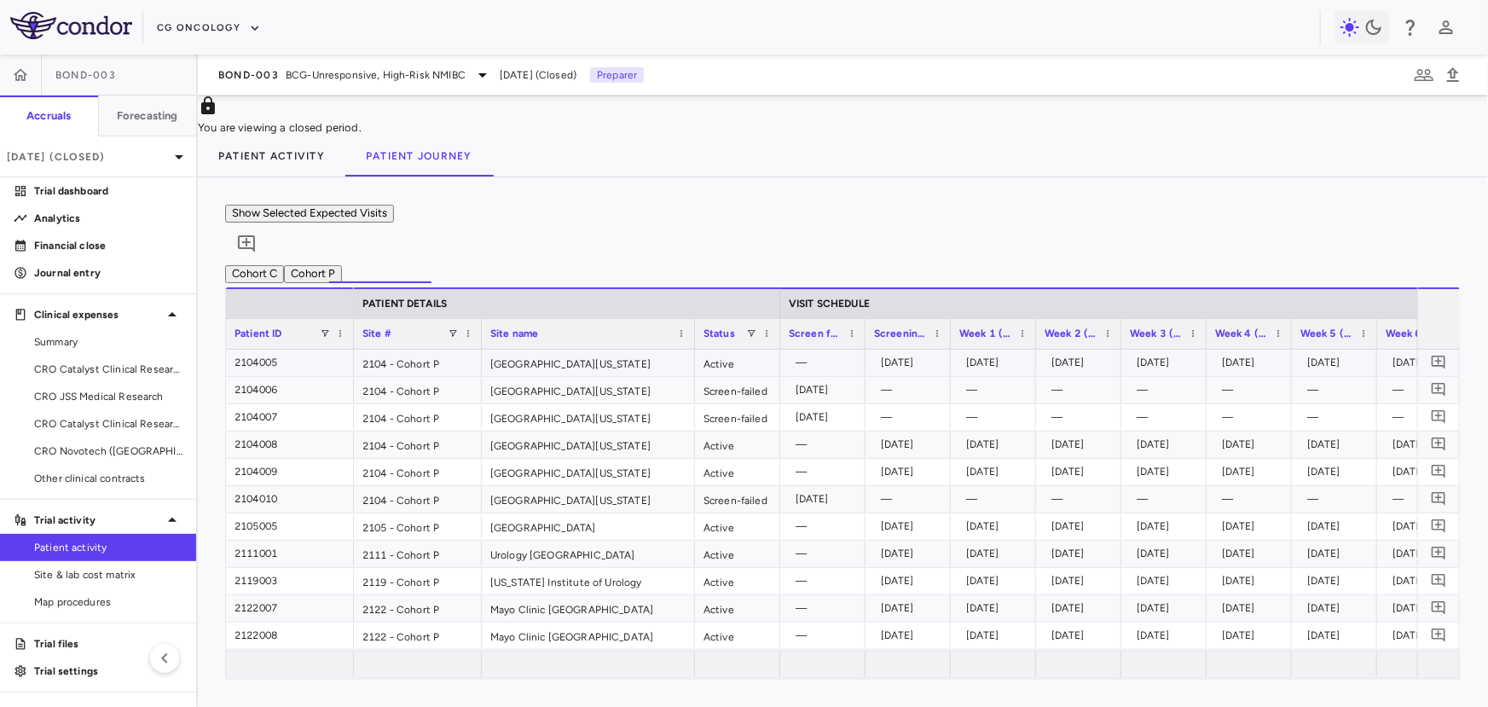
click at [277, 376] on div "2104005" at bounding box center [255, 362] width 43 height 27
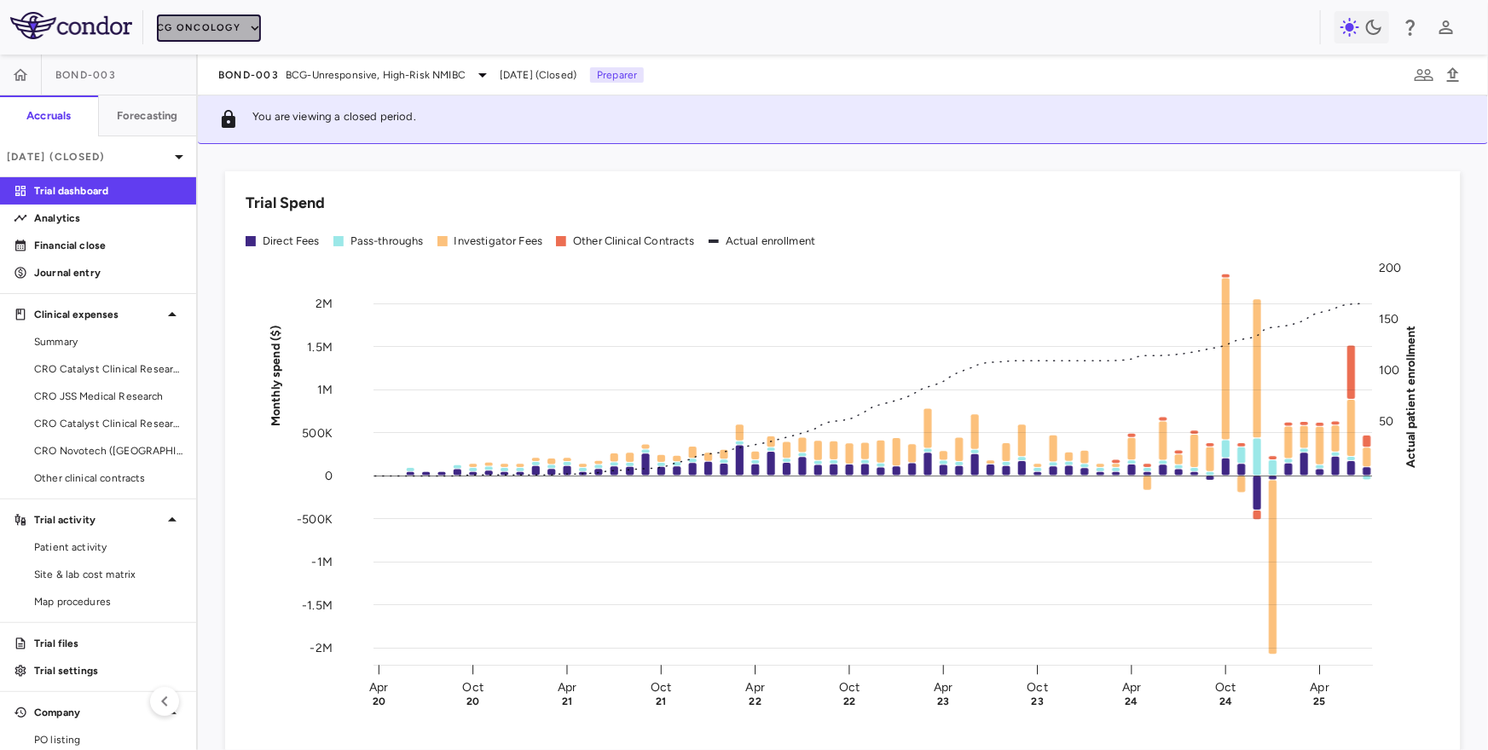
click at [206, 19] on button "CG Oncology" at bounding box center [209, 27] width 104 height 27
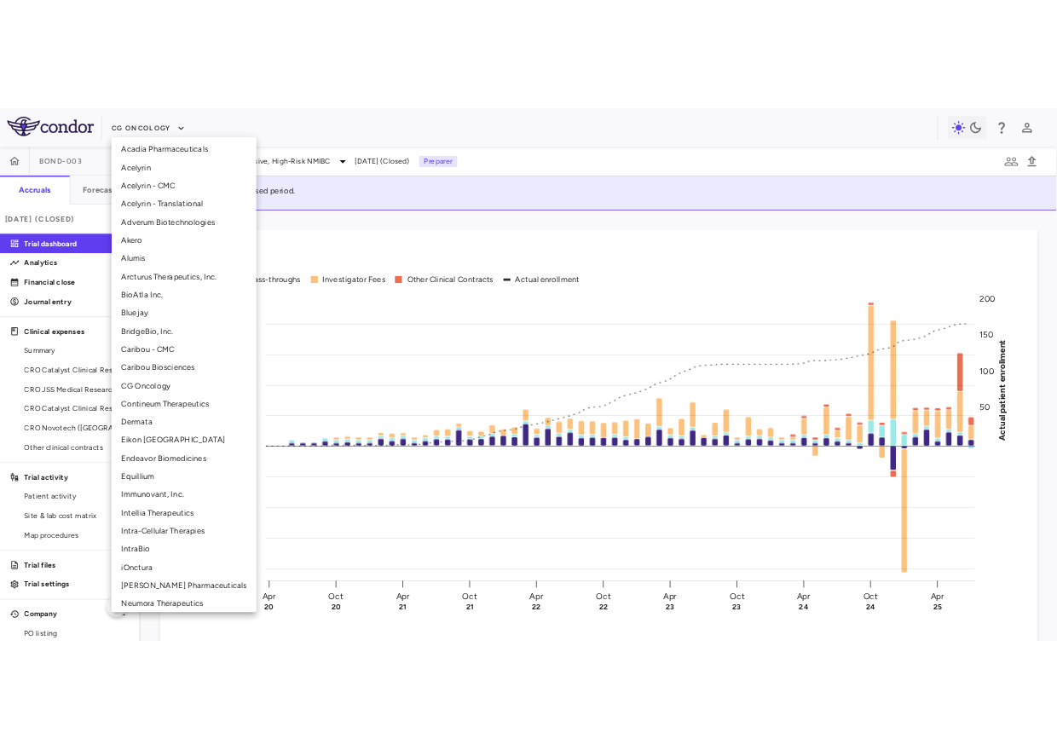
scroll to position [39, 0]
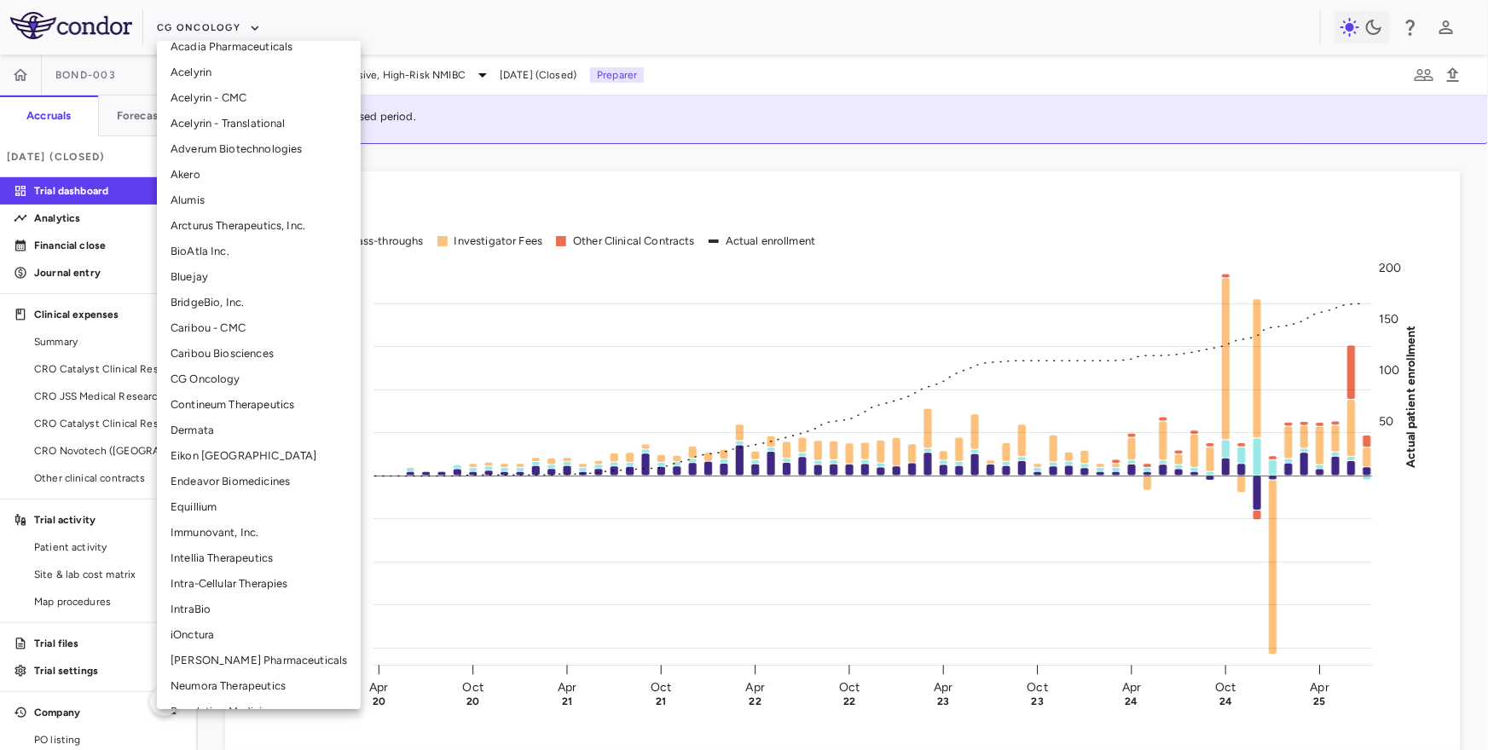
click at [218, 581] on li "Intra-Cellular Therapies" at bounding box center [259, 584] width 204 height 26
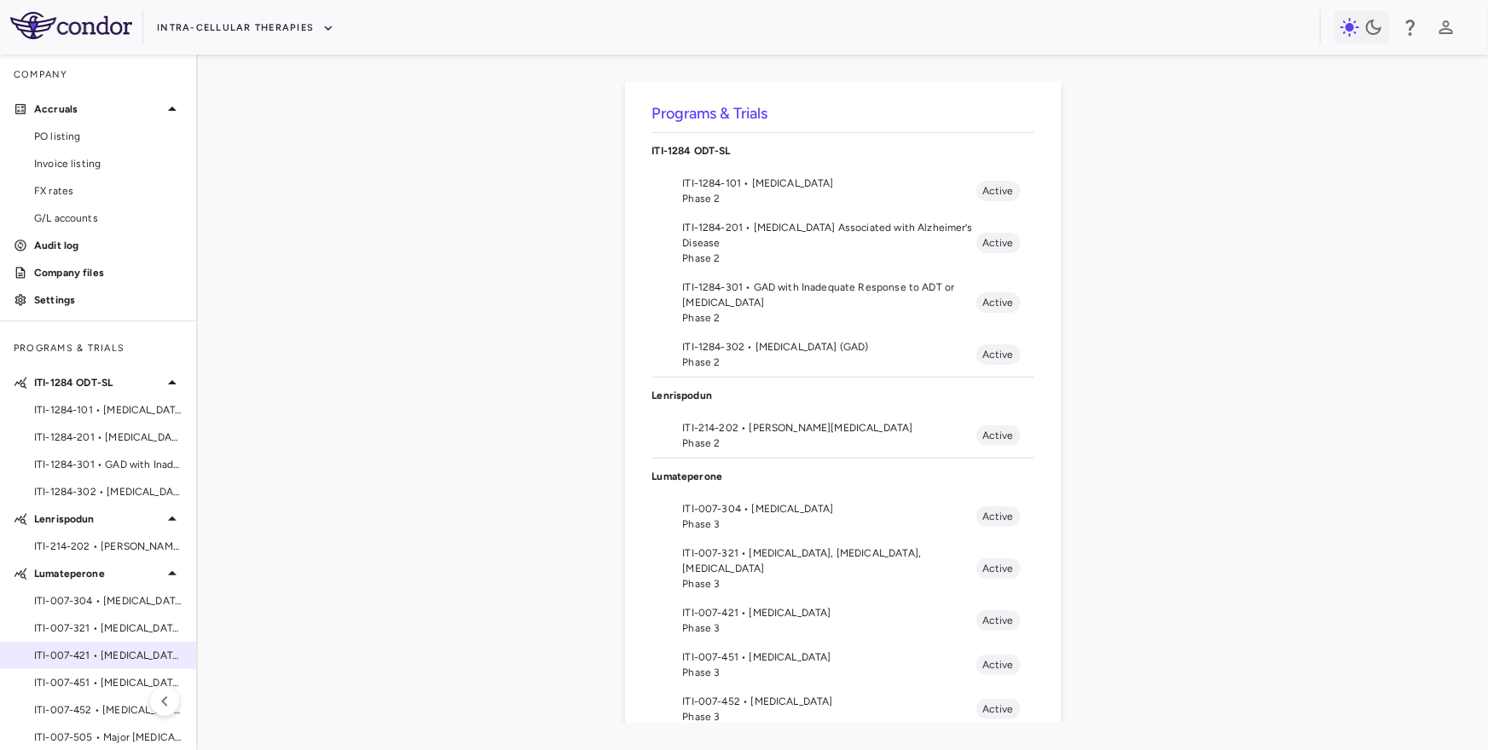
click at [85, 599] on span "ITI-007-421 • Bipolar Disorder" at bounding box center [108, 655] width 148 height 15
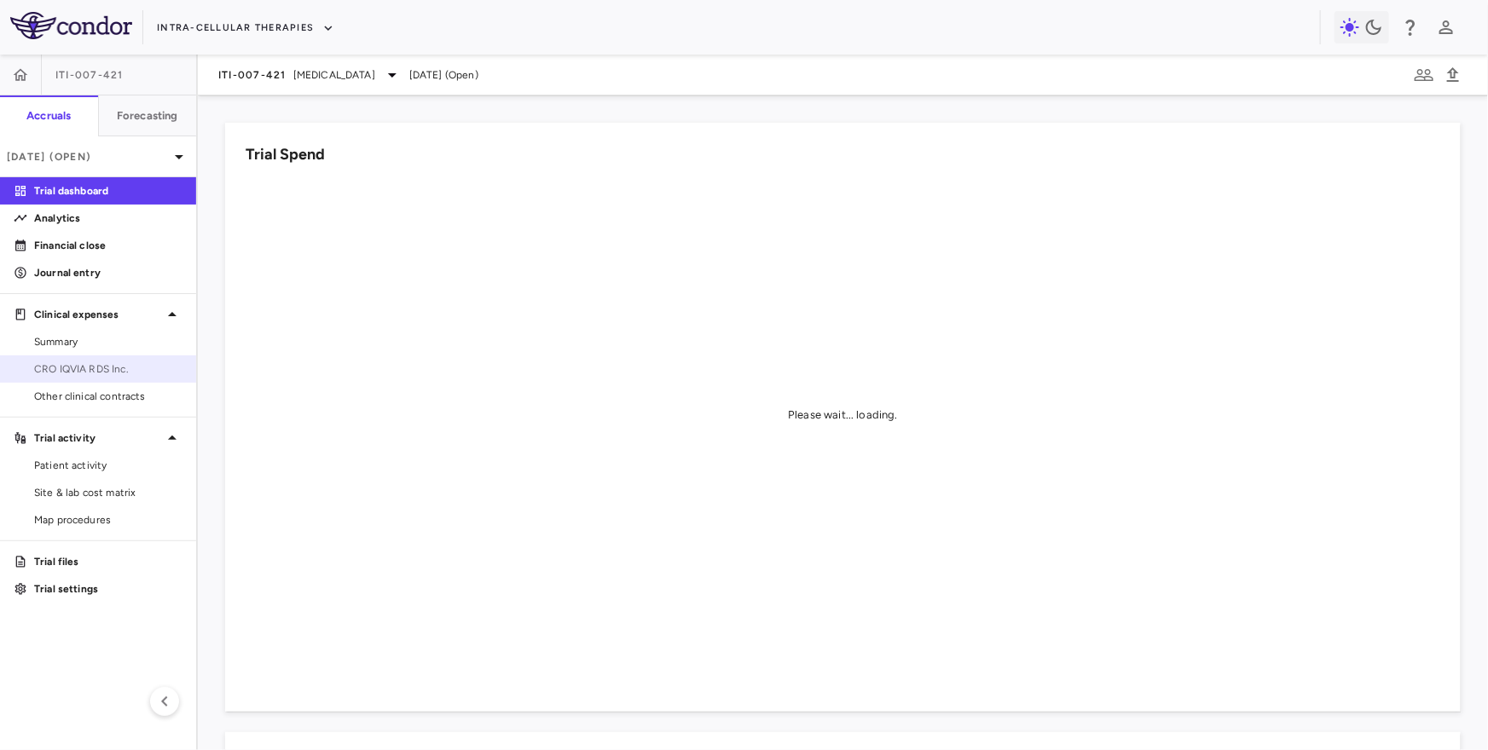
click at [117, 369] on span "CRO IQVIA RDS Inc." at bounding box center [108, 369] width 148 height 15
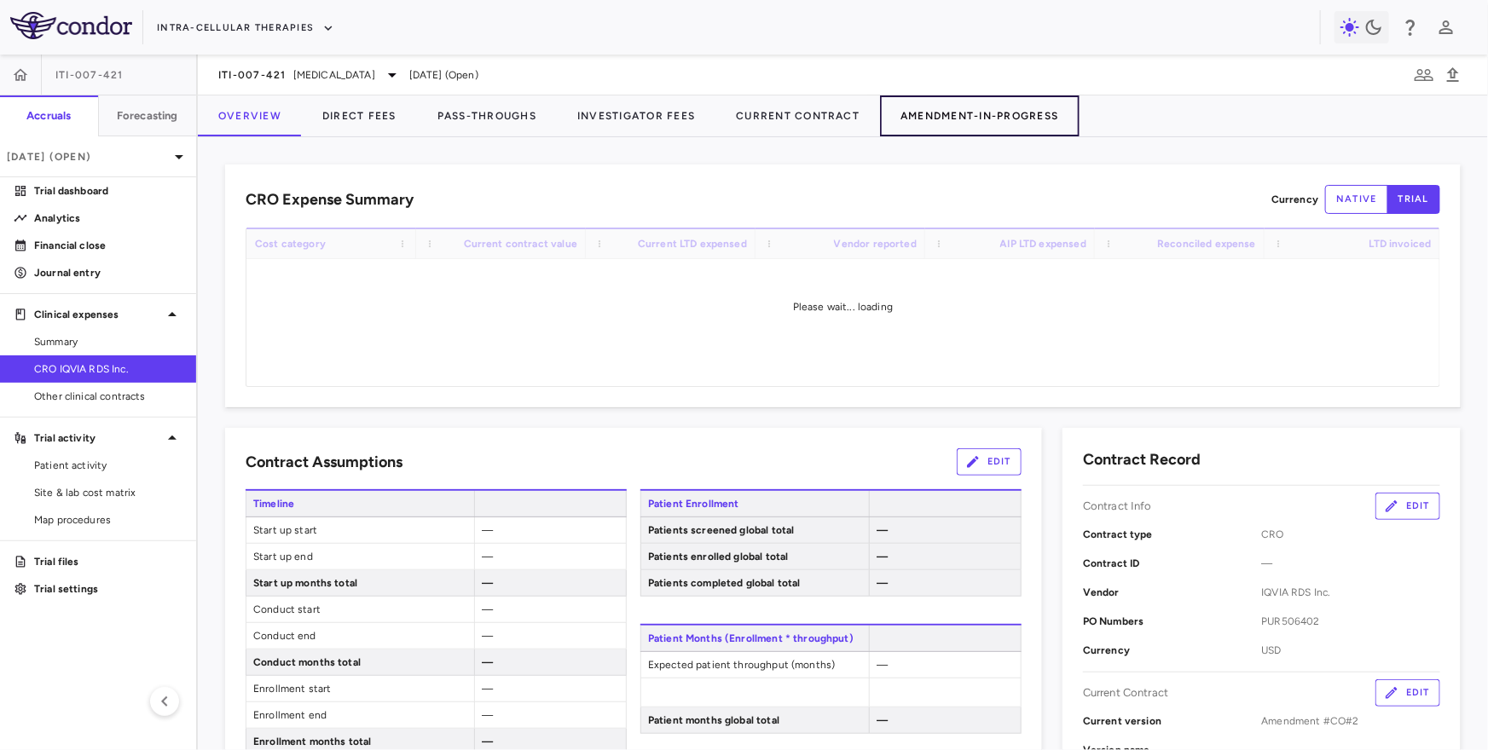
click at [919, 117] on button "Amendment-In-Progress" at bounding box center [979, 115] width 199 height 41
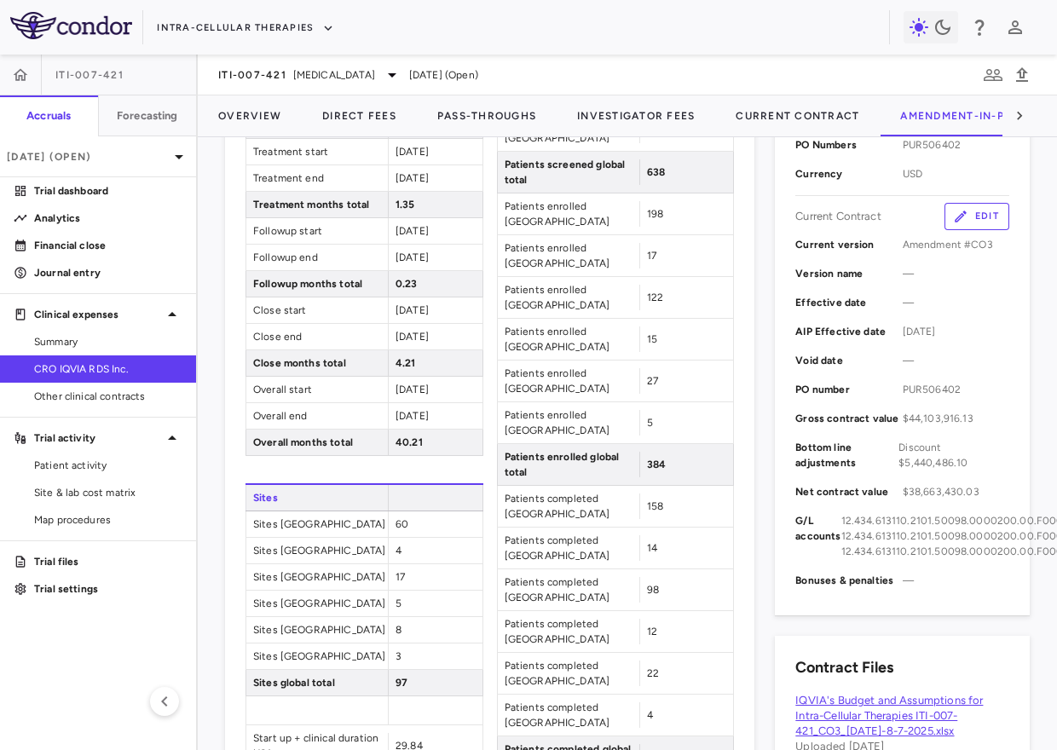
scroll to position [324, 0]
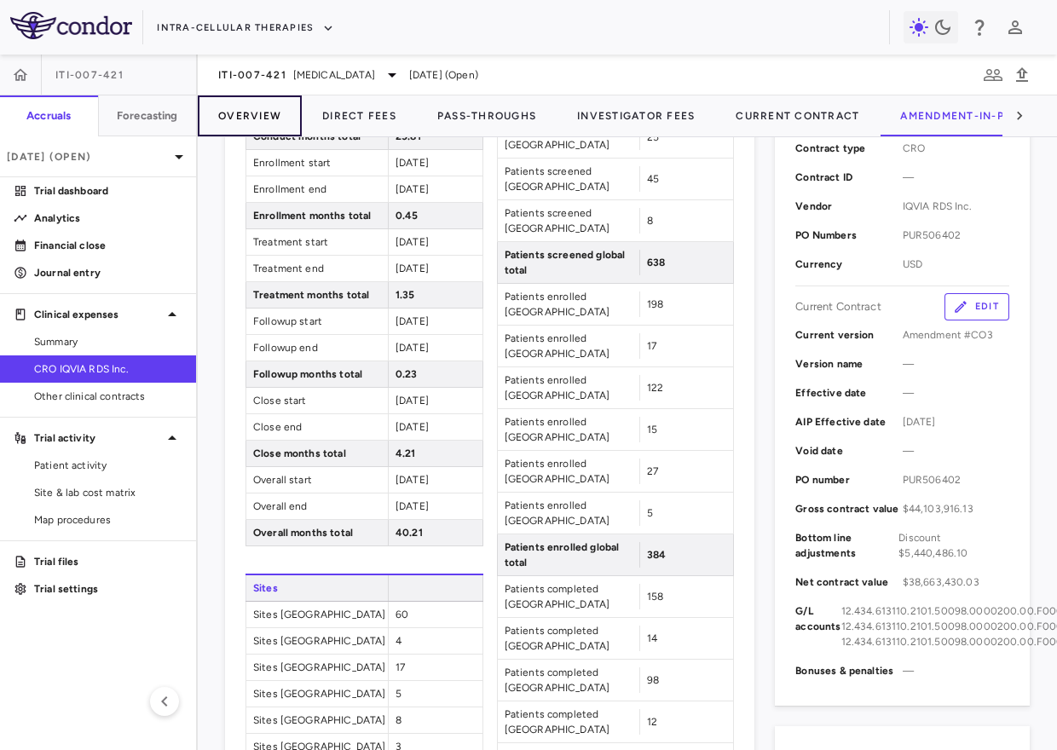
click at [254, 116] on button "Overview" at bounding box center [250, 115] width 104 height 41
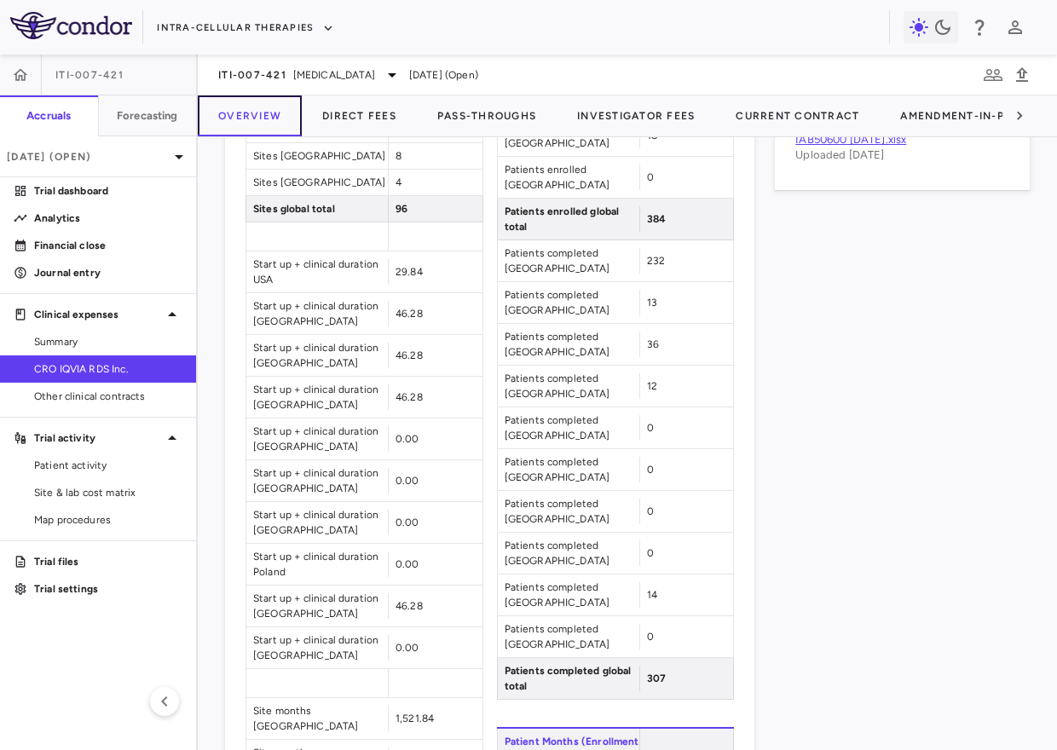
scroll to position [1191, 0]
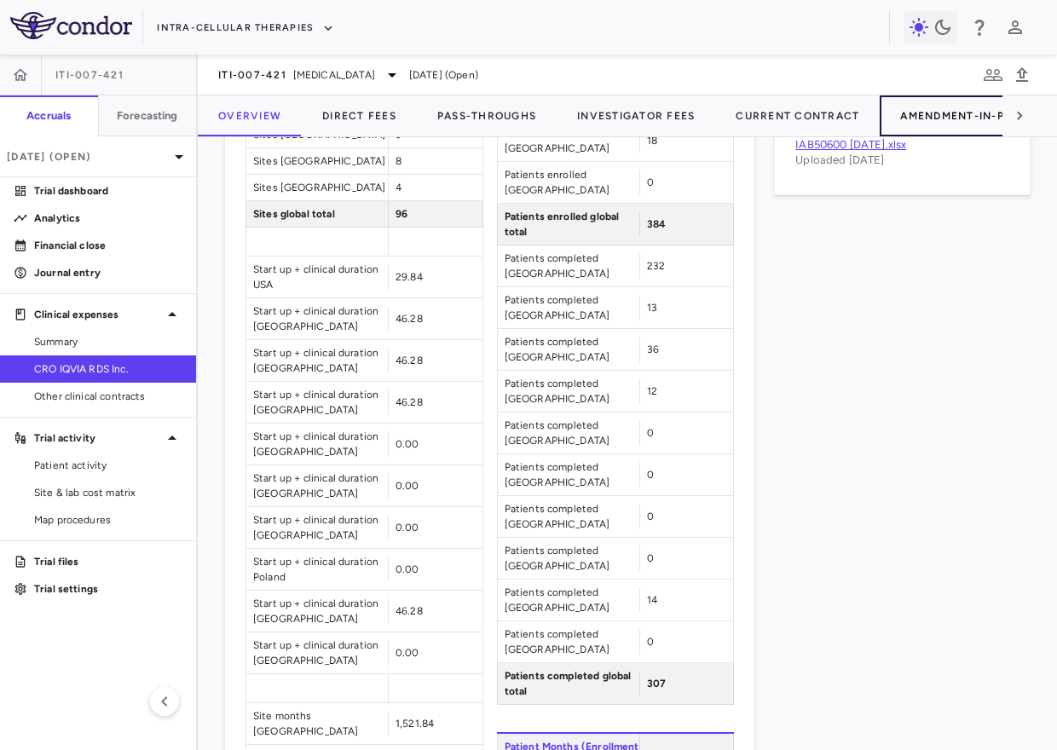
click at [932, 127] on button "Amendment-In-Progress" at bounding box center [979, 115] width 199 height 41
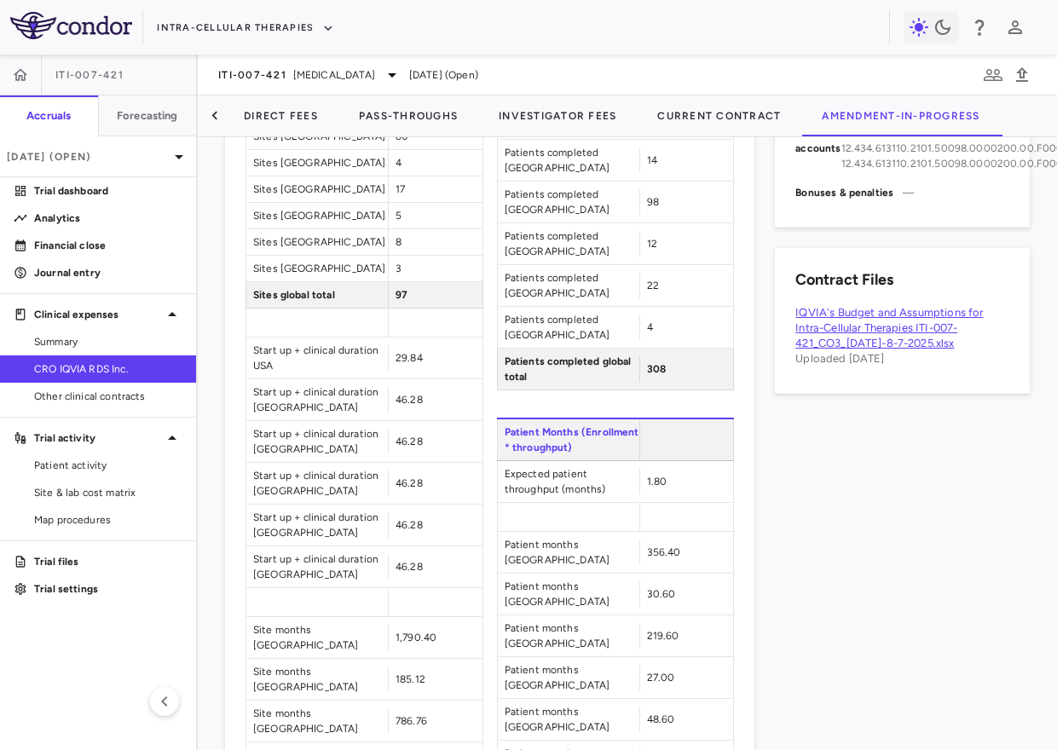
scroll to position [717, 0]
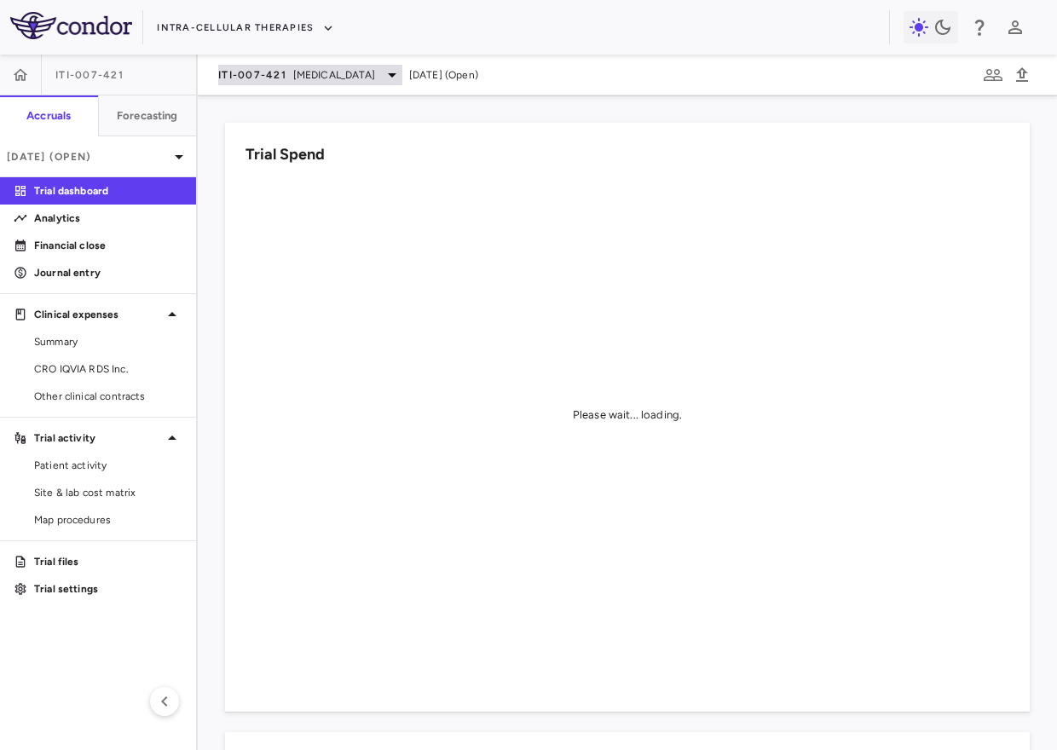
click at [320, 78] on span "[MEDICAL_DATA]" at bounding box center [334, 74] width 82 height 15
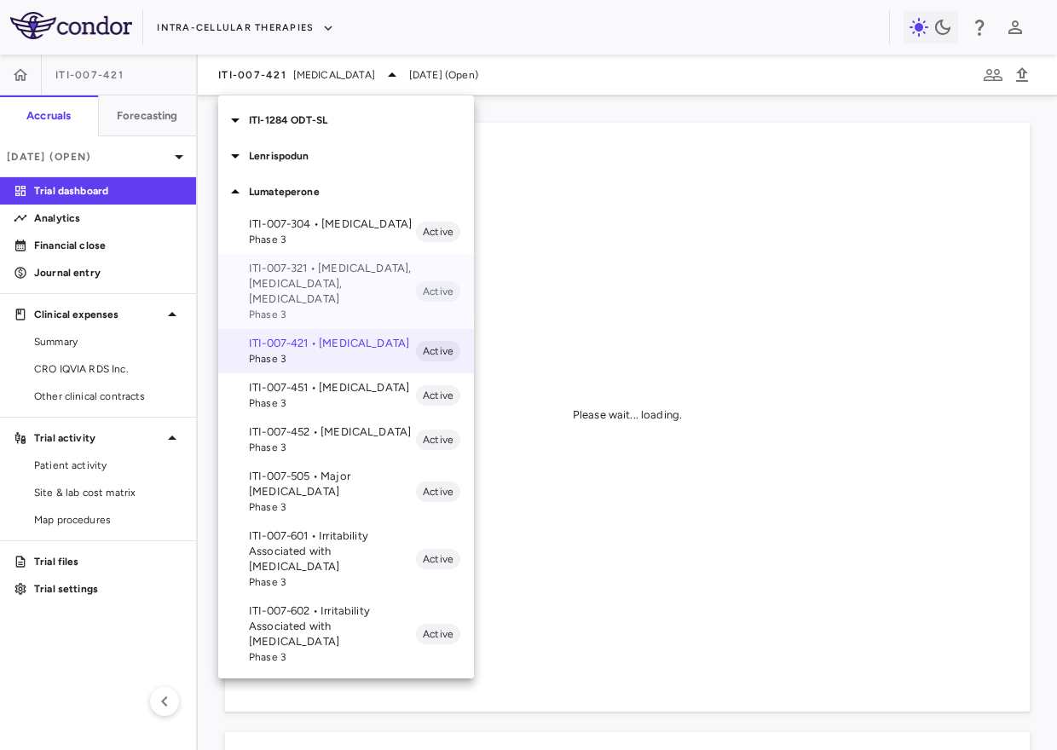
click at [333, 285] on p "ITI-007-321 • Bipolar Disorder, Autism, Schizophrenia" at bounding box center [332, 284] width 167 height 46
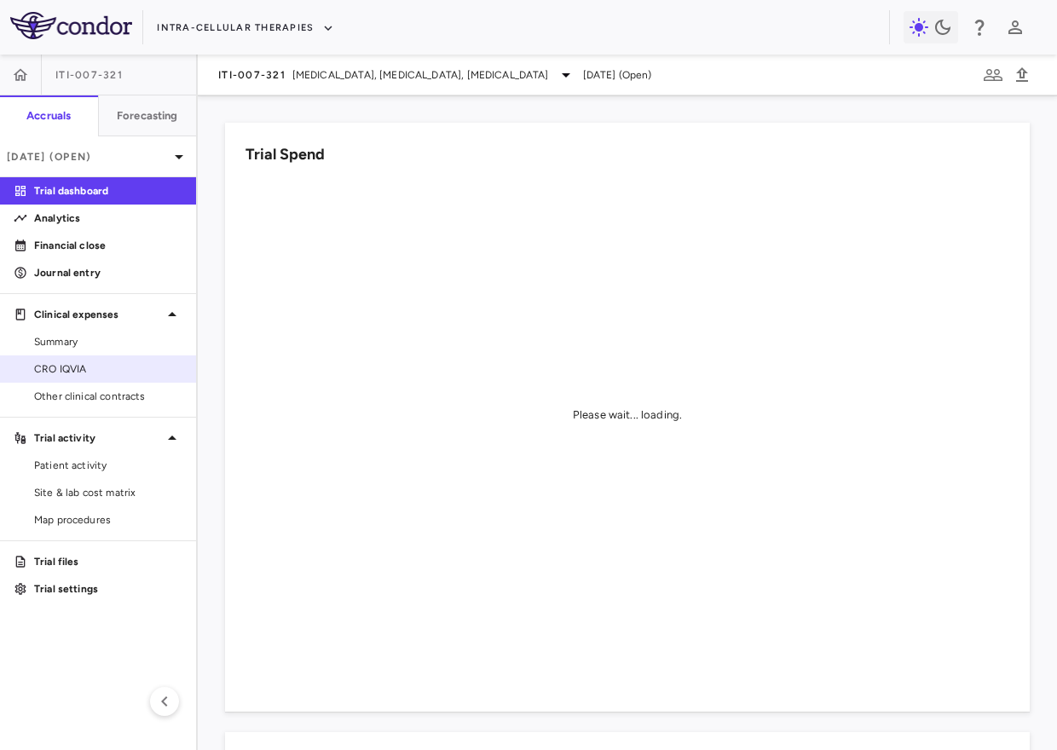
click at [95, 367] on span "CRO IQVIA" at bounding box center [108, 369] width 148 height 15
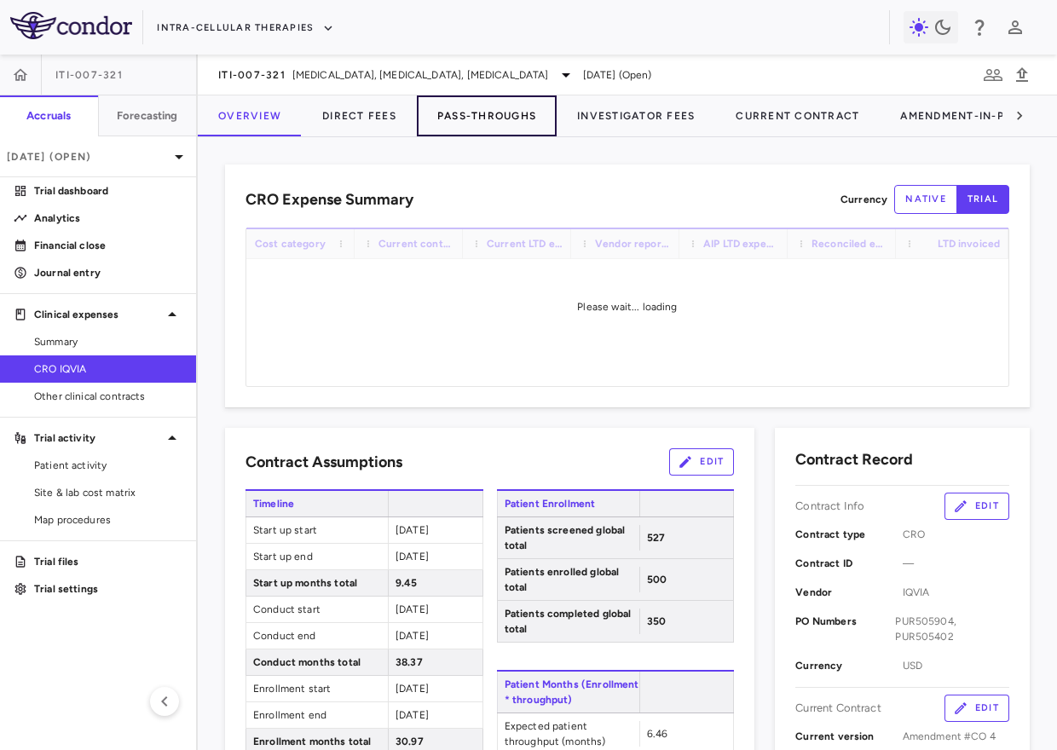
click at [463, 119] on button "Pass-Throughs" at bounding box center [487, 115] width 140 height 41
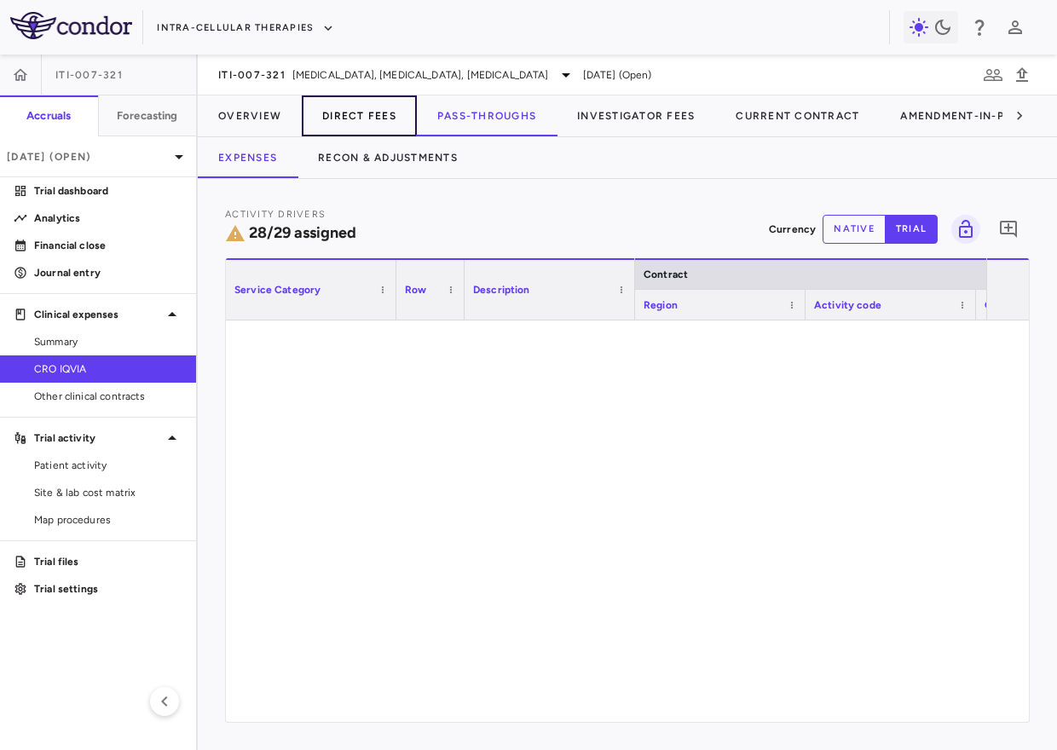
click at [379, 115] on button "Direct Fees" at bounding box center [359, 115] width 115 height 41
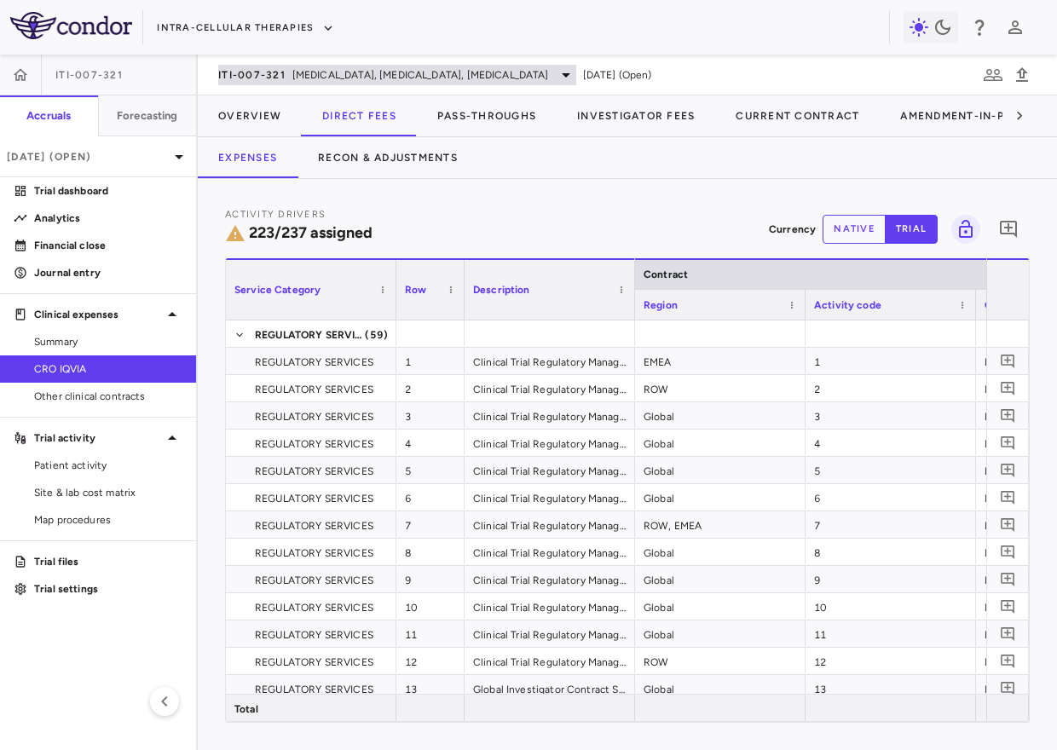
click at [295, 65] on div "ITI-007-321 Bipolar Disorder, Autism, Schizophrenia" at bounding box center [397, 75] width 358 height 20
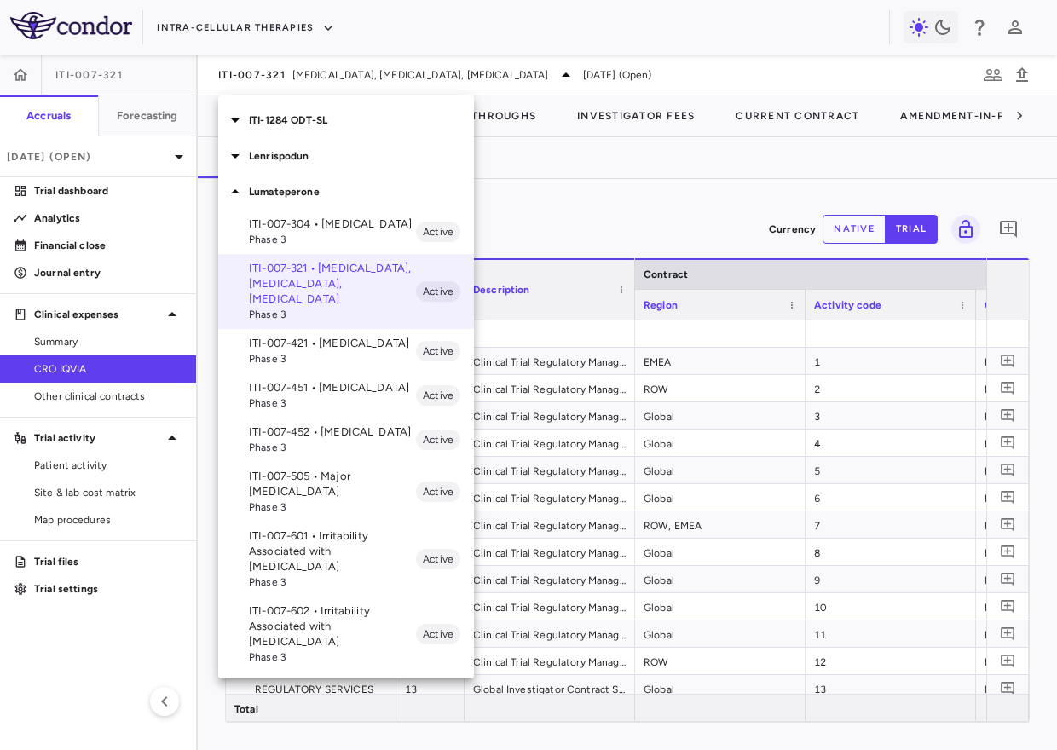
click at [312, 396] on span "Phase 3" at bounding box center [332, 403] width 167 height 15
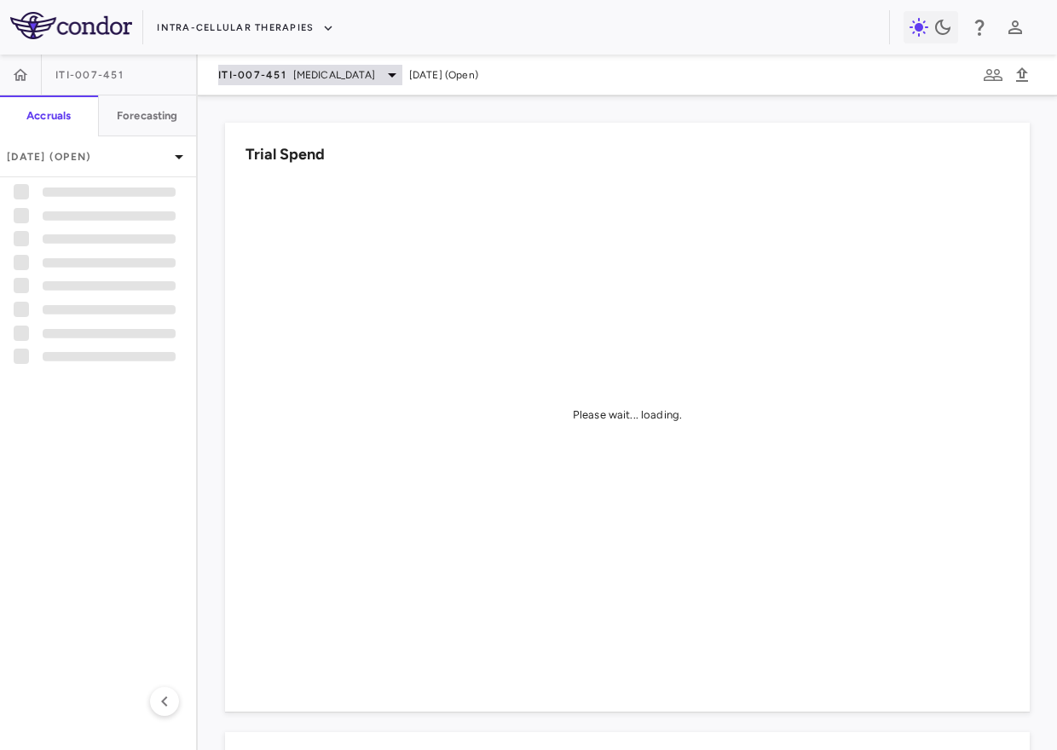
click at [289, 72] on div "ITI-007-451 Bipolar Disorder" at bounding box center [310, 75] width 184 height 20
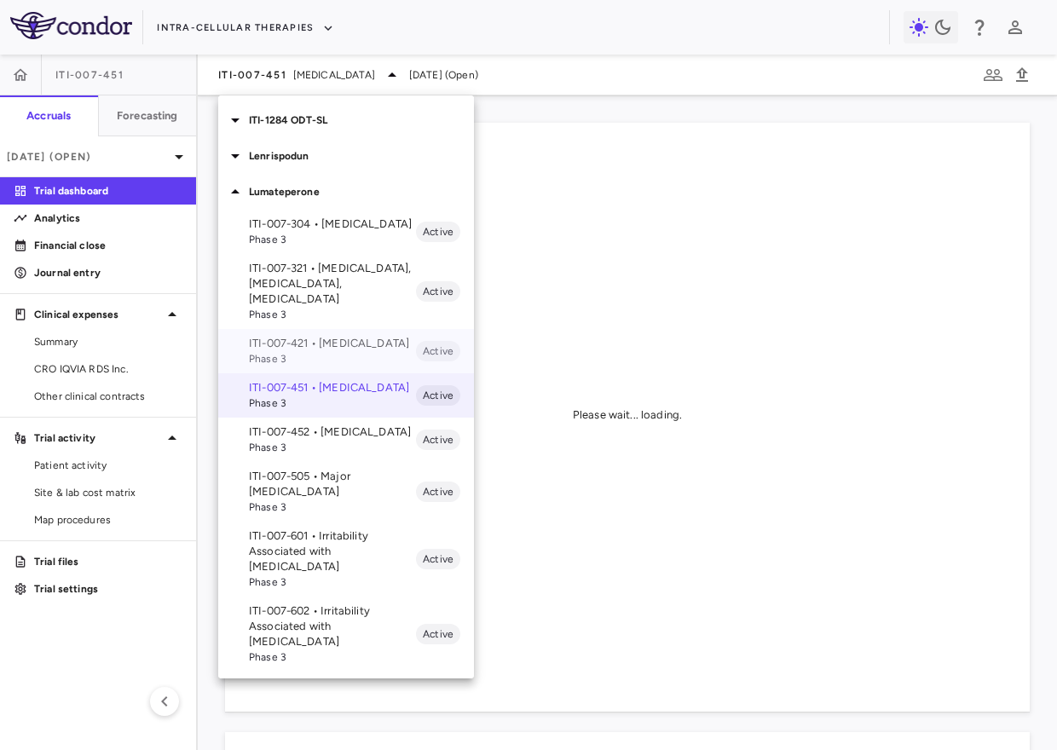
click at [322, 351] on span "Phase 3" at bounding box center [332, 358] width 167 height 15
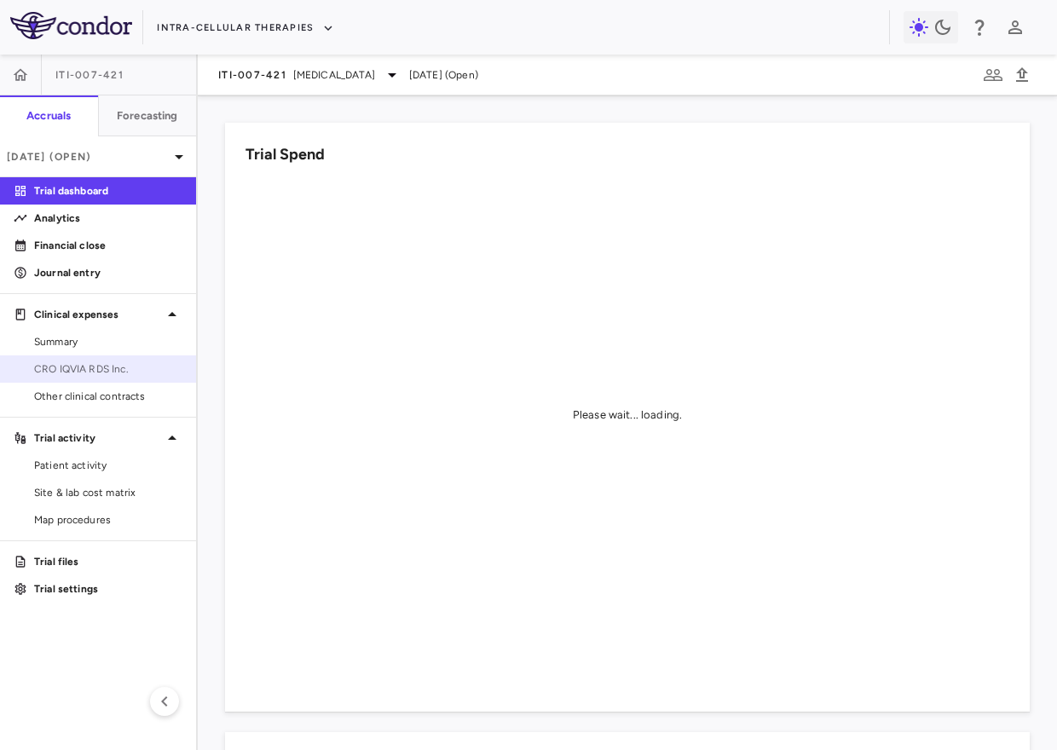
click at [138, 373] on span "CRO IQVIA RDS Inc." at bounding box center [108, 369] width 148 height 15
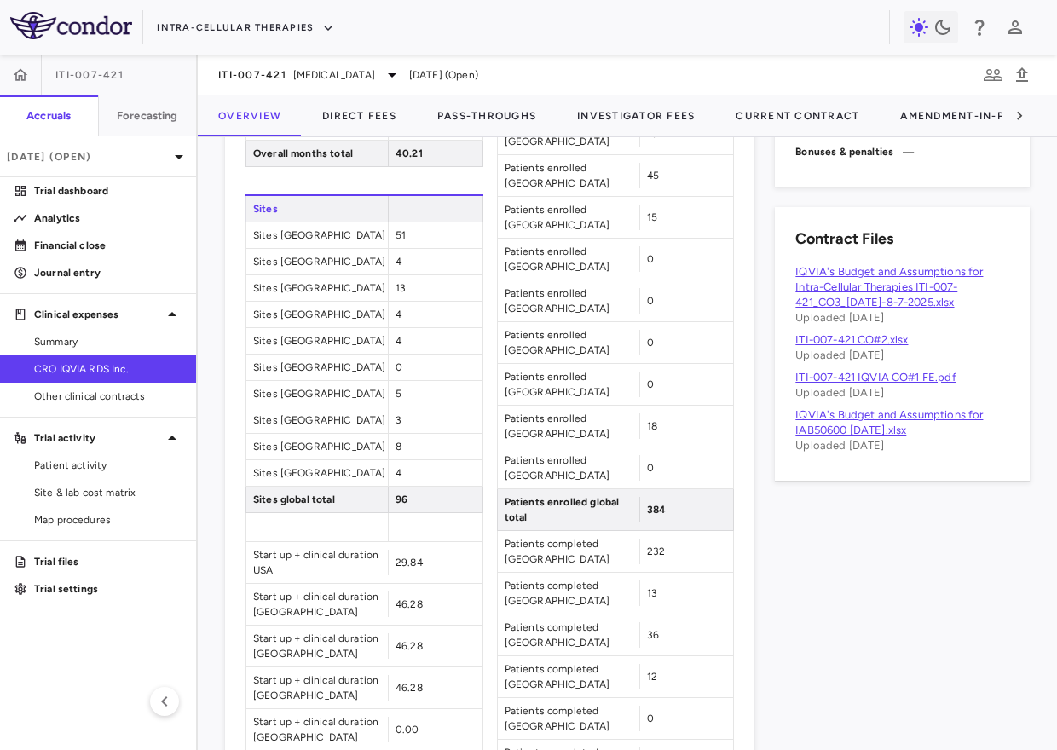
scroll to position [868, 0]
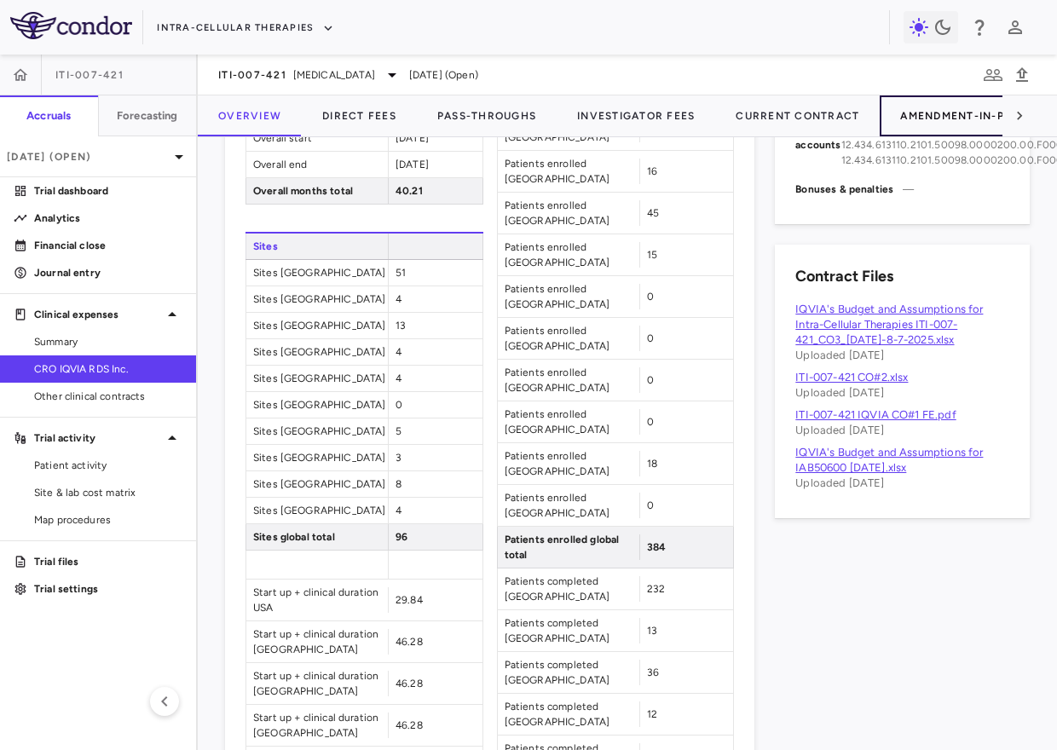
click at [935, 119] on button "Amendment-In-Progress" at bounding box center [979, 115] width 199 height 41
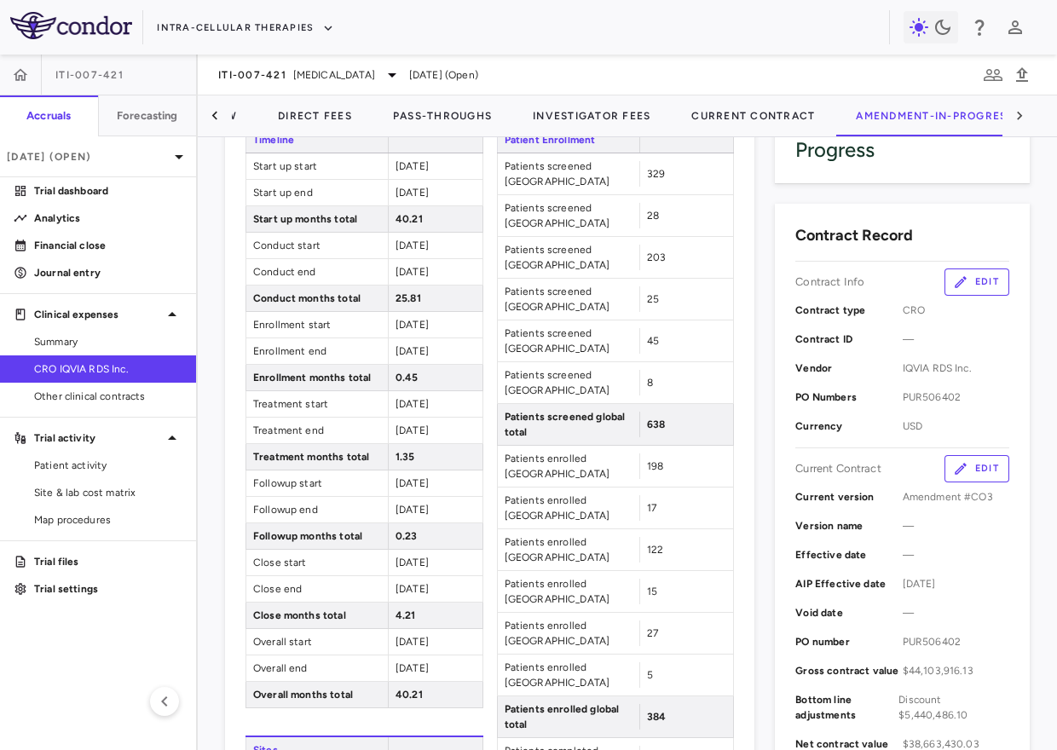
scroll to position [178, 0]
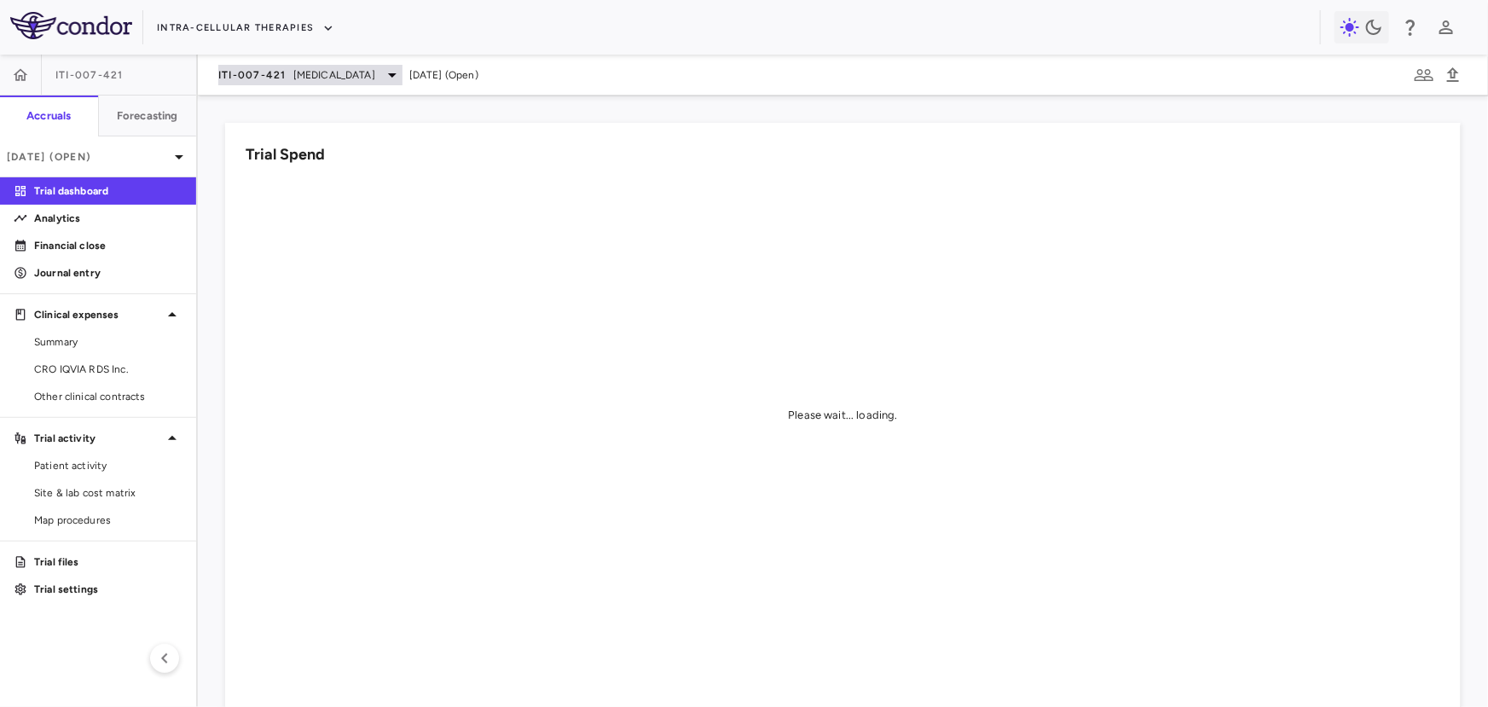
click at [274, 84] on div "ITI-007-421 [MEDICAL_DATA]" at bounding box center [310, 75] width 184 height 20
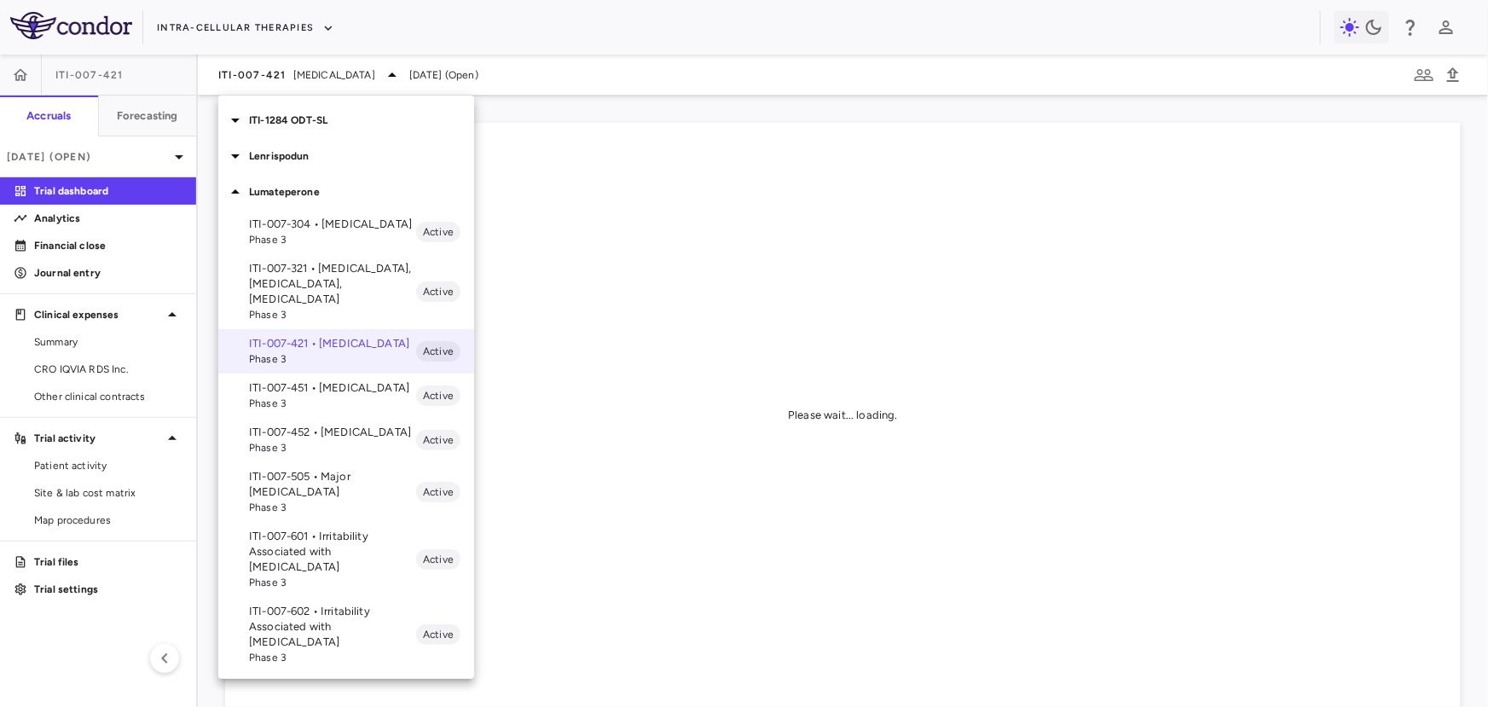
click at [272, 28] on div at bounding box center [744, 353] width 1488 height 707
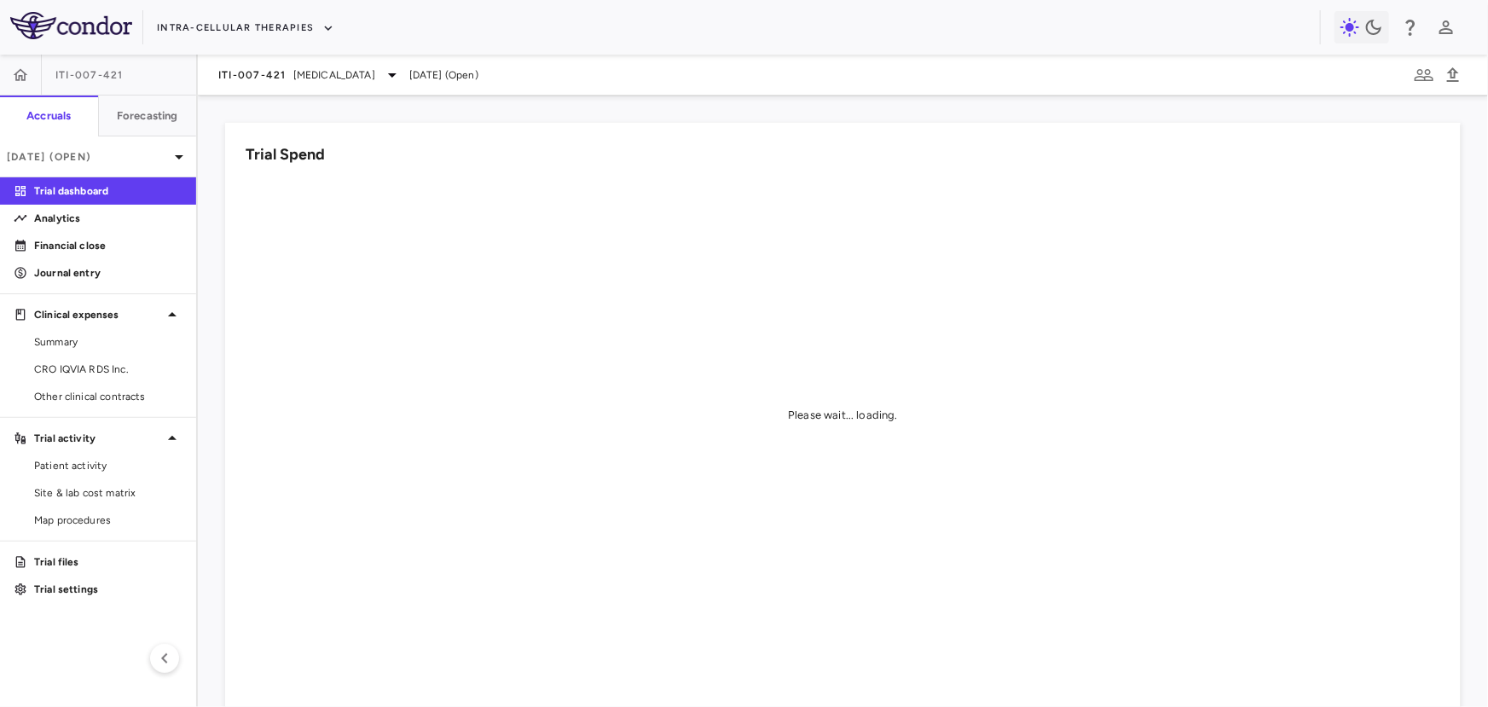
click at [257, 28] on div "ITI-1284 ODT-SL Lenrispodun Lumateperone ITI-007-304 • [MEDICAL_DATA] Phase 3 A…" at bounding box center [744, 353] width 1488 height 707
click at [257, 30] on button "Intra-Cellular Therapies" at bounding box center [245, 27] width 177 height 27
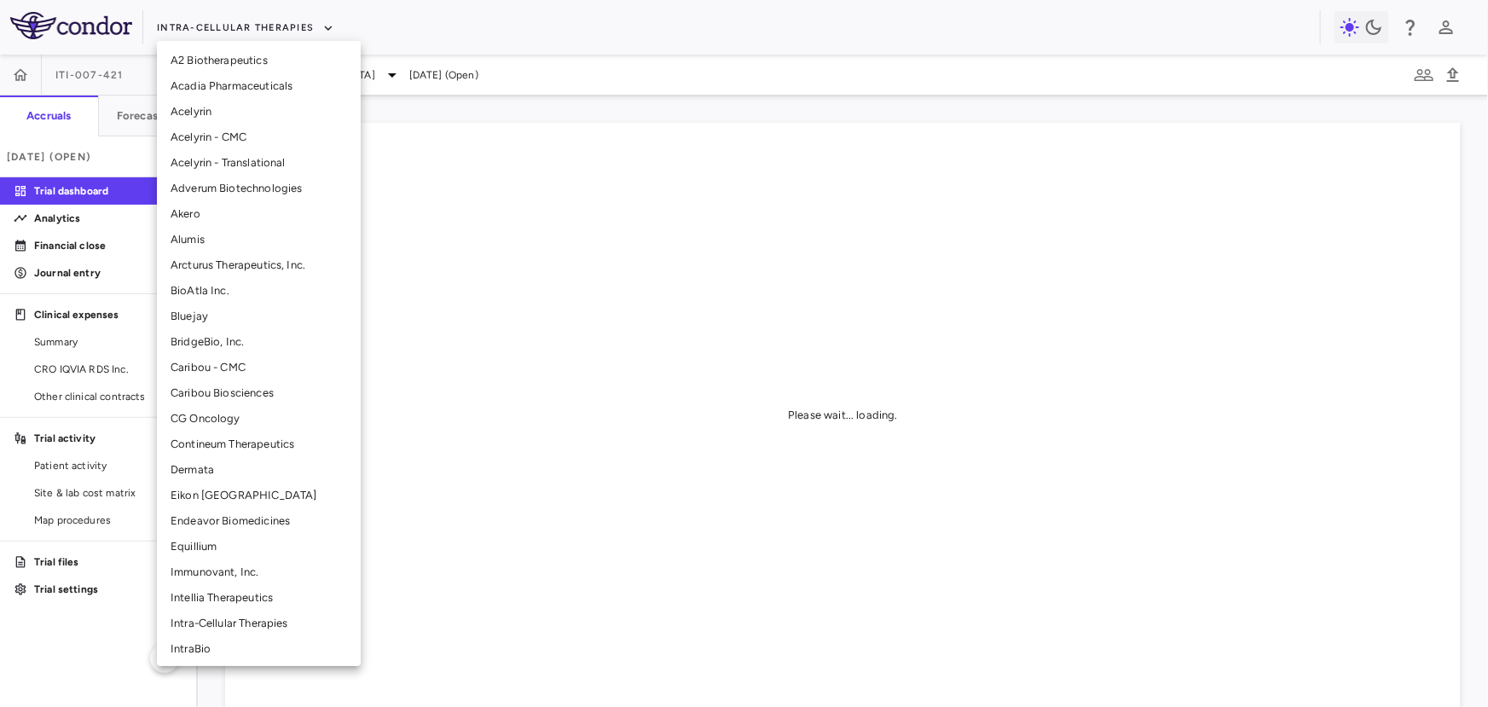
click at [202, 414] on li "CG Oncology" at bounding box center [259, 419] width 204 height 26
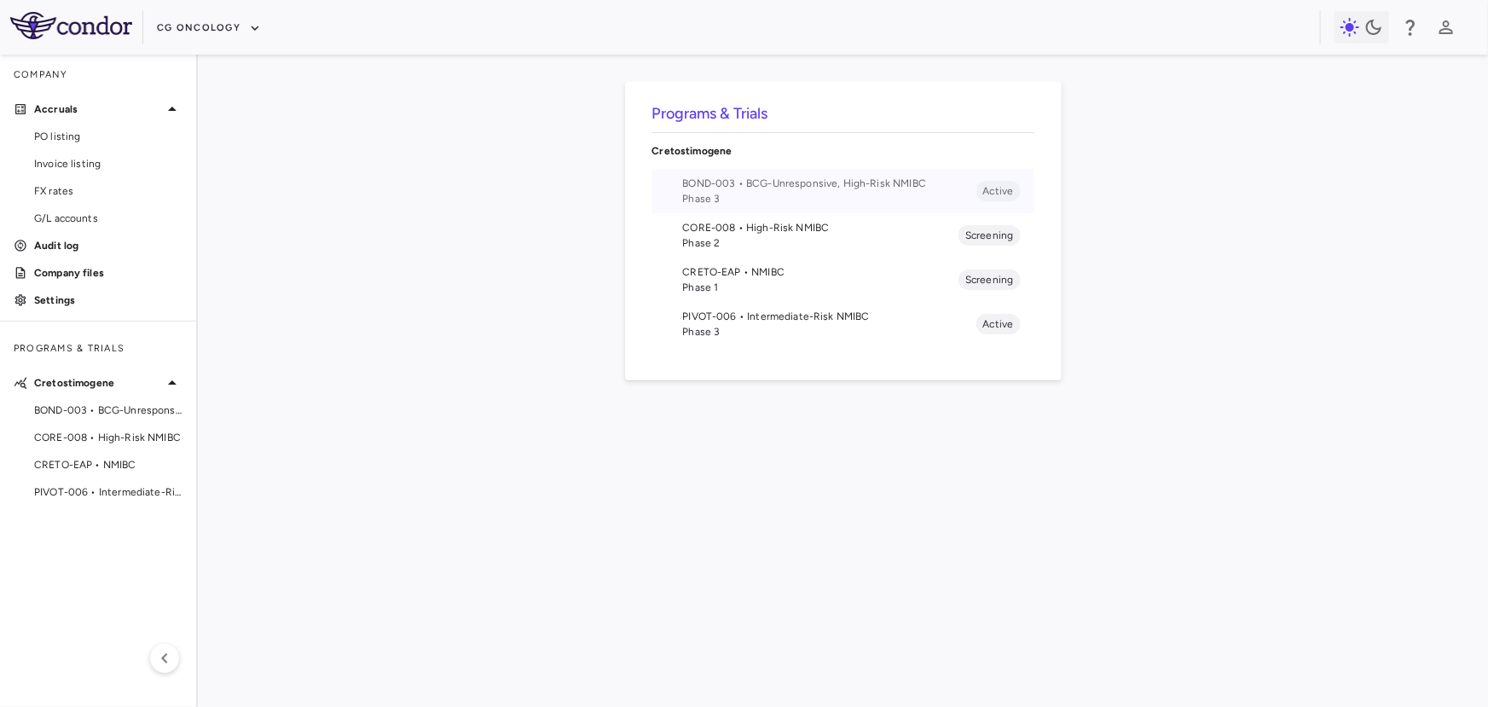
click at [767, 191] on span "Phase 3" at bounding box center [829, 198] width 293 height 15
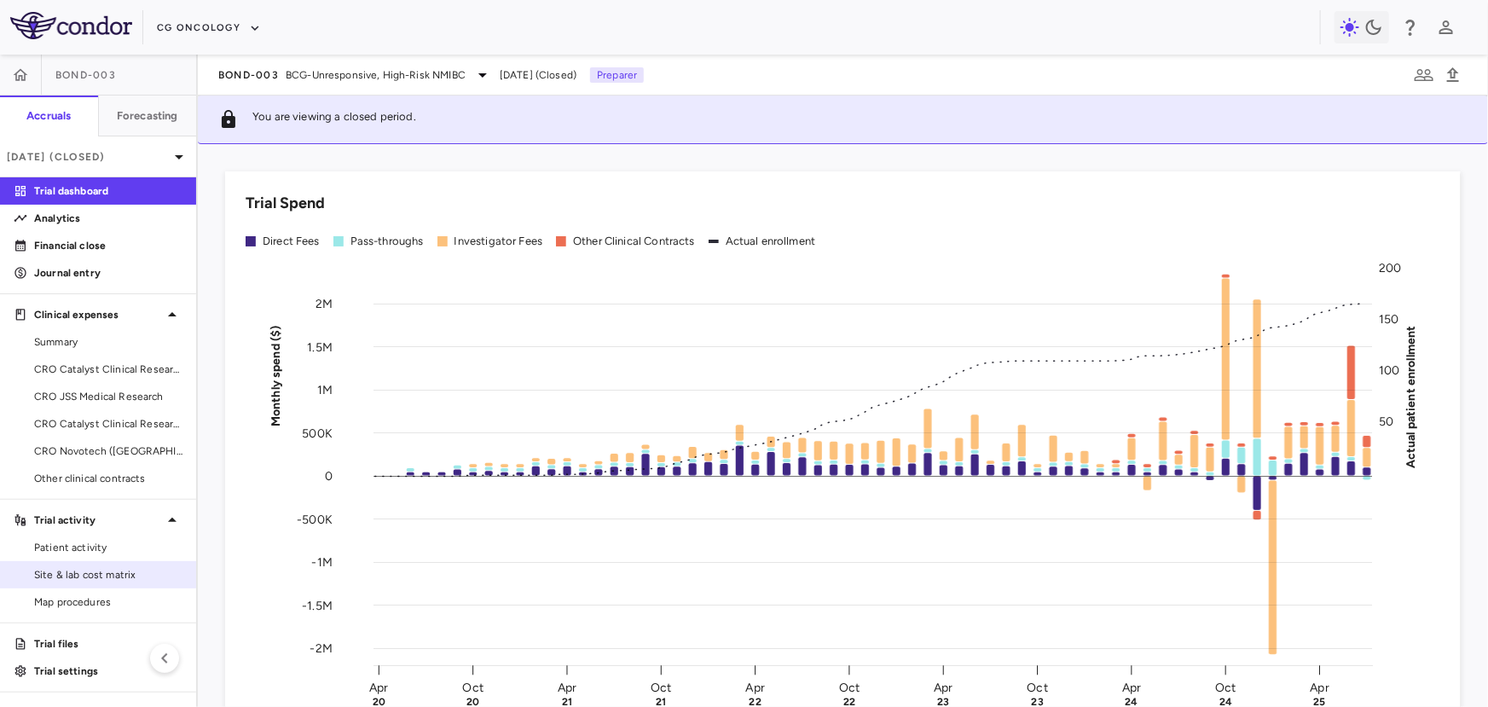
click at [72, 561] on div "Site & lab cost matrix" at bounding box center [98, 574] width 196 height 27
click at [82, 528] on div "Trial activity" at bounding box center [98, 520] width 196 height 31
click at [82, 546] on aside "BOND-003 Accruals Forecasting Jul 2025 (Closed) Trial dashboard Analytics Finan…" at bounding box center [99, 381] width 198 height 652
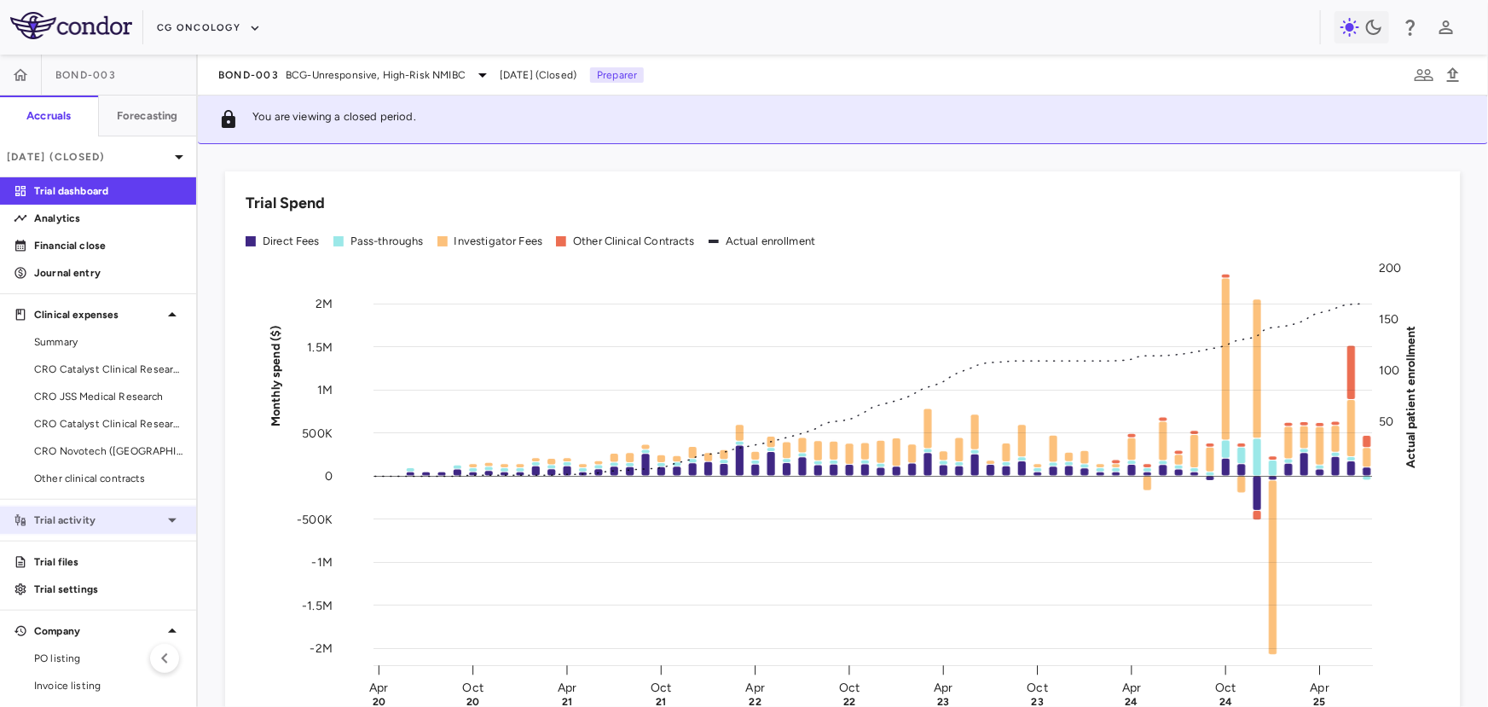
click at [91, 516] on p "Trial activity" at bounding box center [98, 519] width 128 height 15
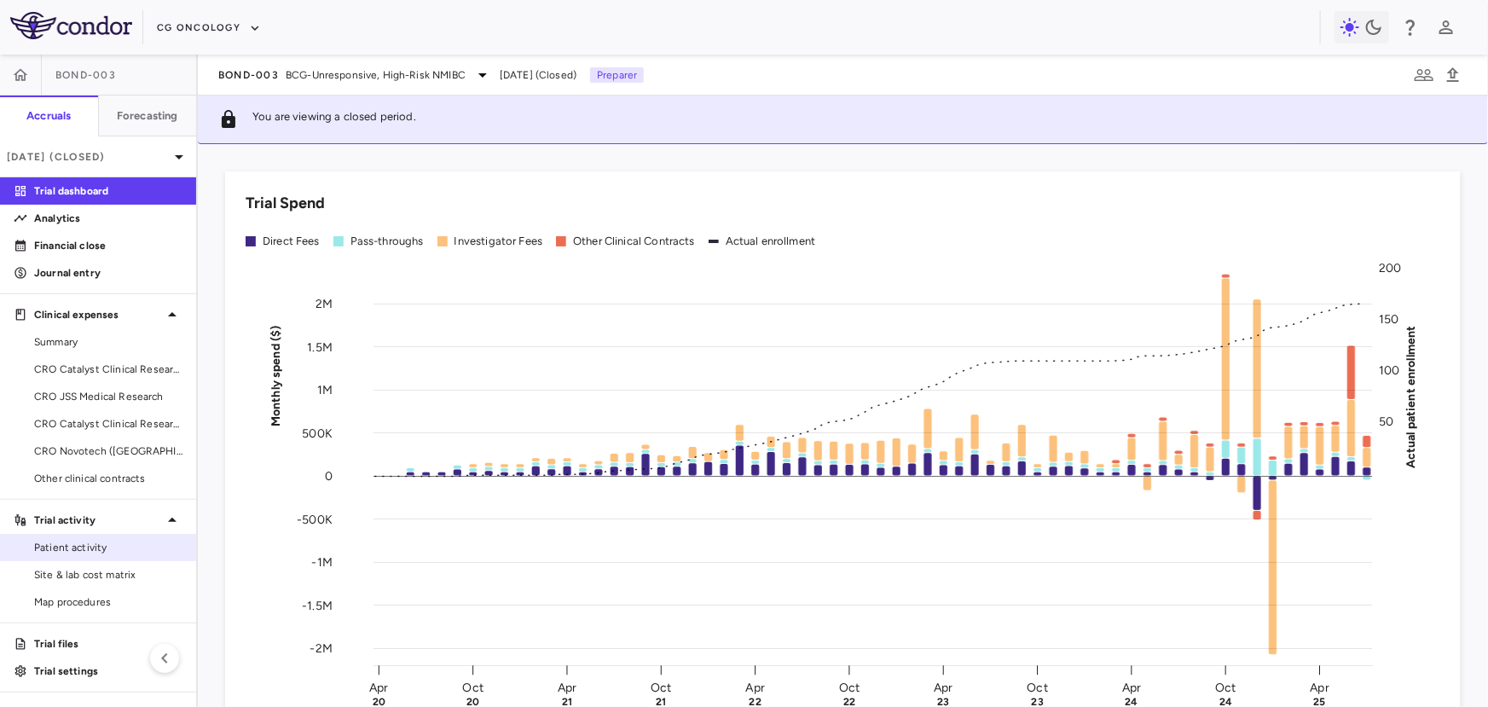
click at [76, 554] on span "Patient activity" at bounding box center [108, 547] width 148 height 15
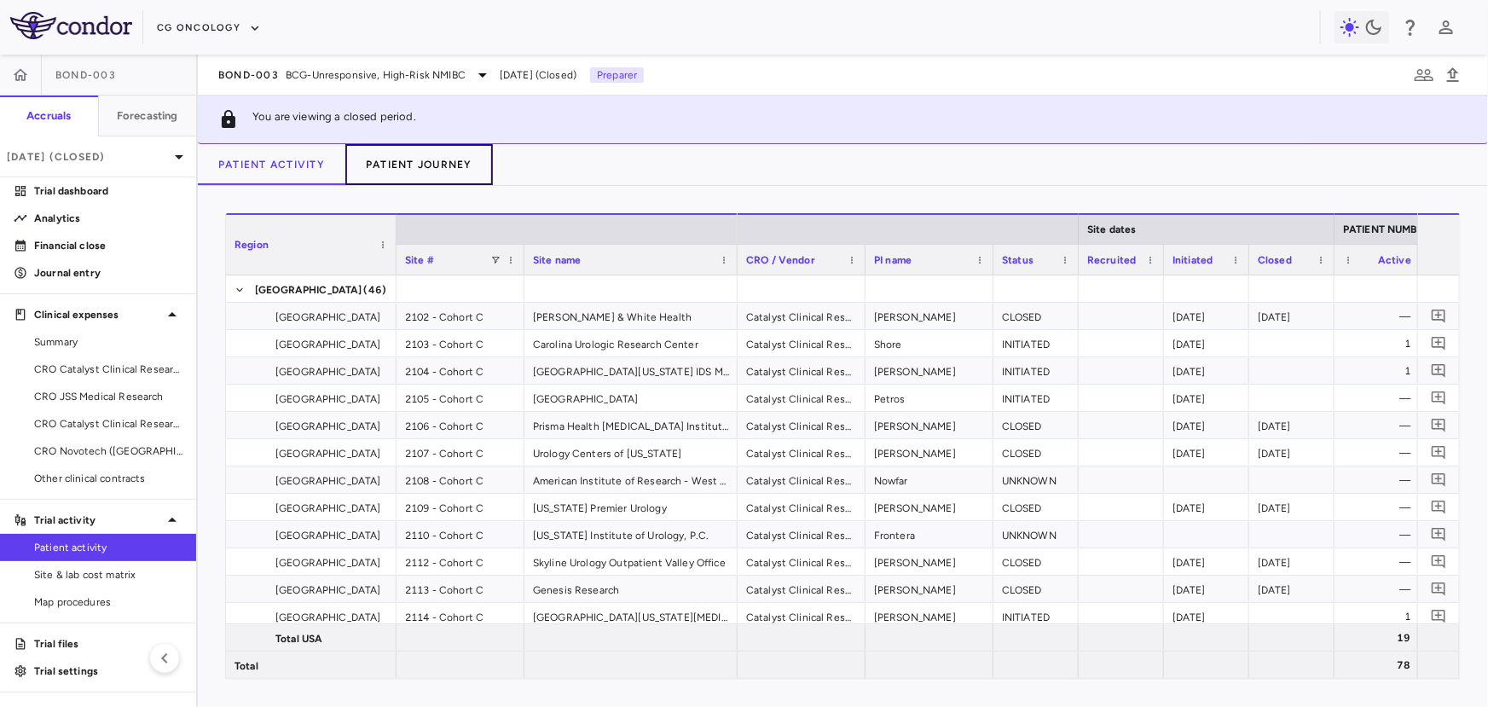
click at [422, 165] on button "Patient Journey" at bounding box center [419, 164] width 148 height 41
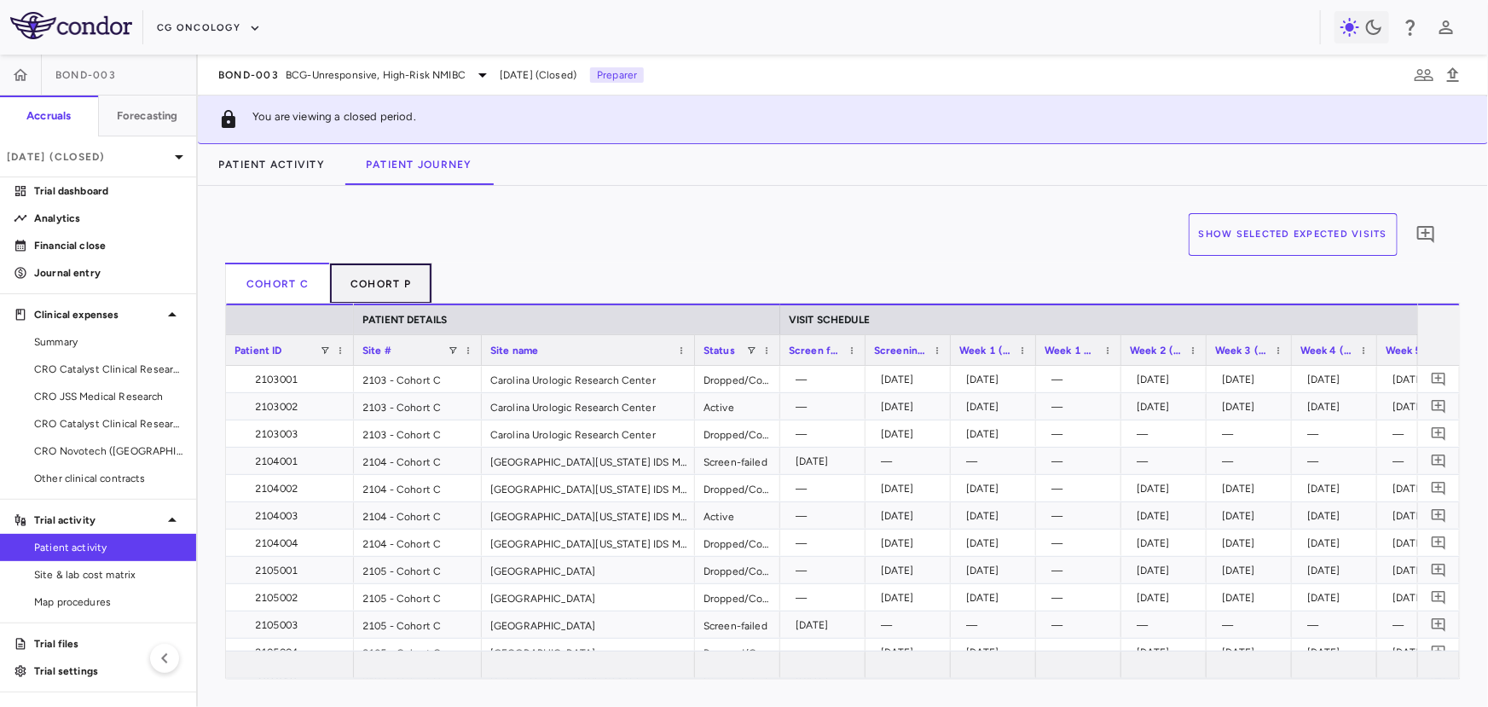
click at [376, 287] on button "Cohort P" at bounding box center [381, 283] width 102 height 41
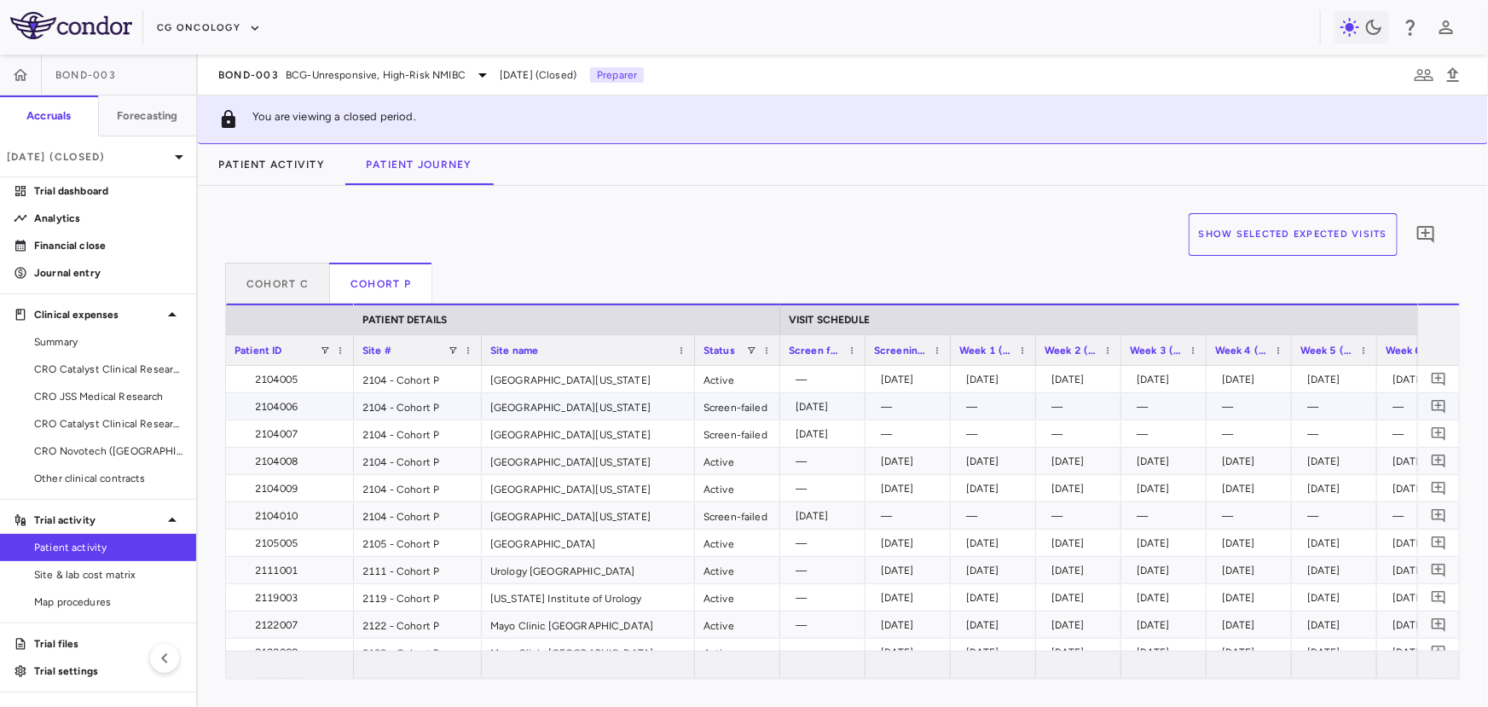
click at [301, 407] on div "2104006" at bounding box center [293, 406] width 104 height 27
click at [313, 434] on div "2104007" at bounding box center [293, 433] width 104 height 27
click at [281, 462] on div "2104008" at bounding box center [293, 461] width 104 height 27
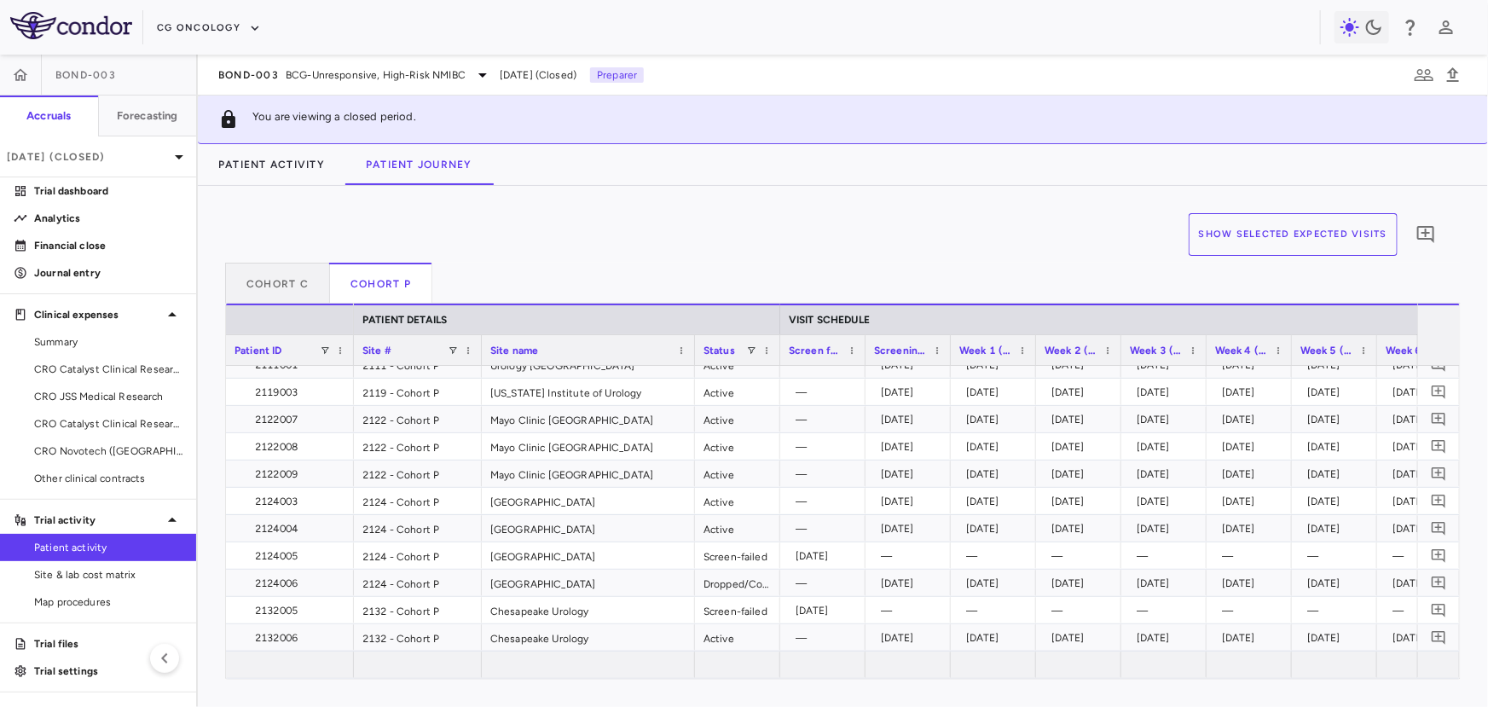
scroll to position [349, 0]
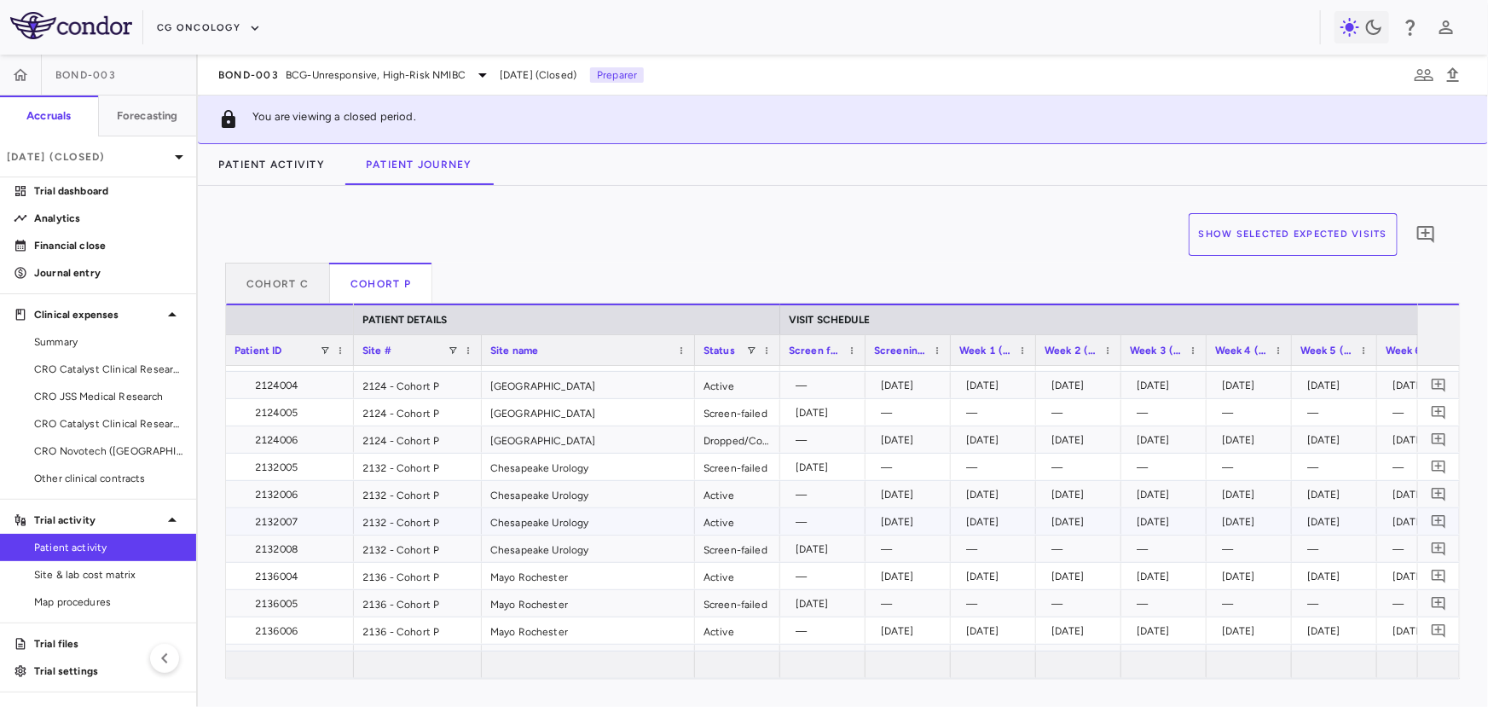
click at [288, 527] on div "2132007" at bounding box center [293, 521] width 104 height 27
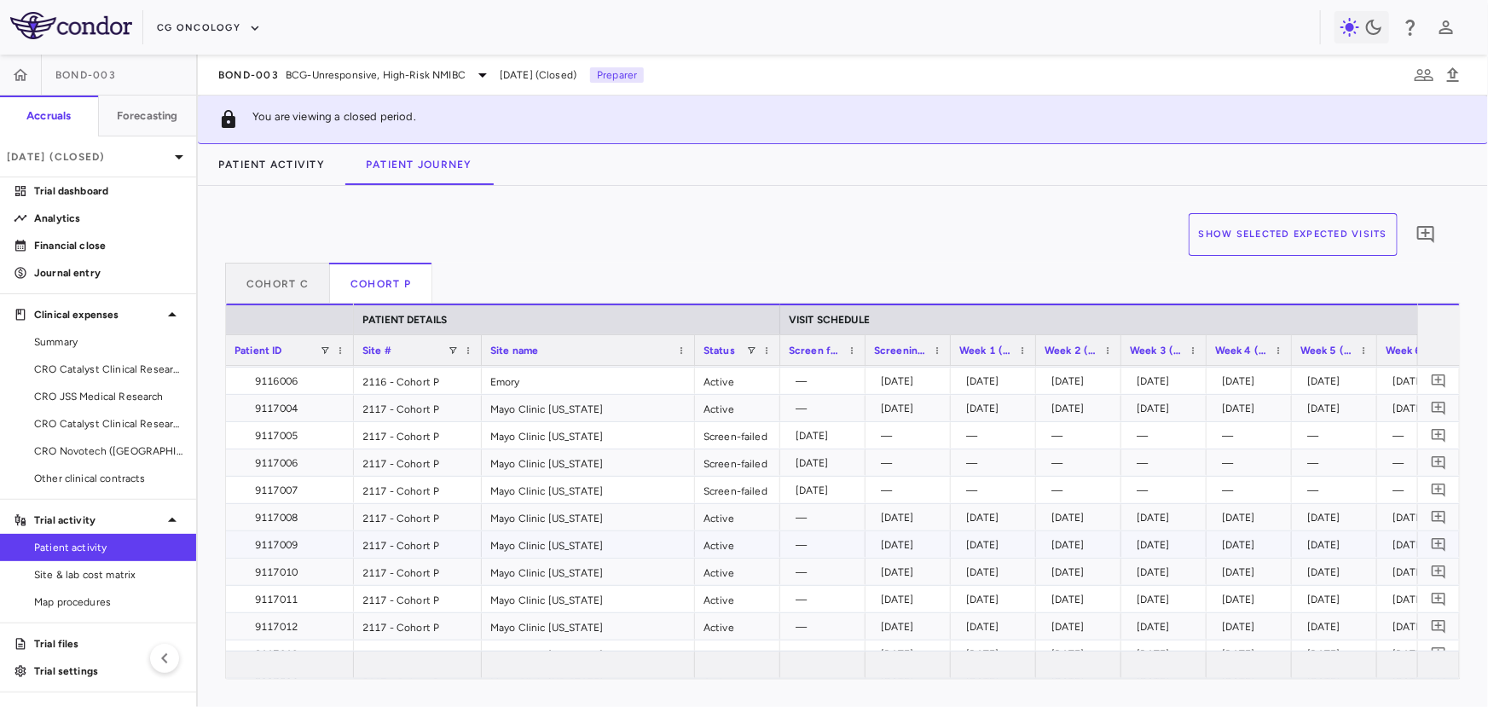
click at [298, 540] on div "9117009" at bounding box center [293, 544] width 104 height 27
